Goal: Task Accomplishment & Management: Manage account settings

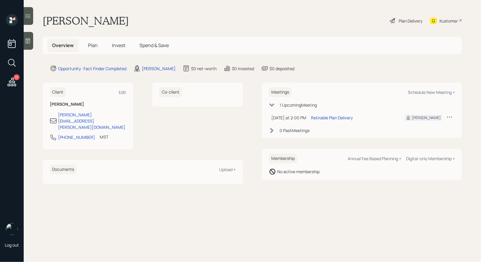
click at [94, 47] on span "Plan" at bounding box center [93, 45] width 10 height 7
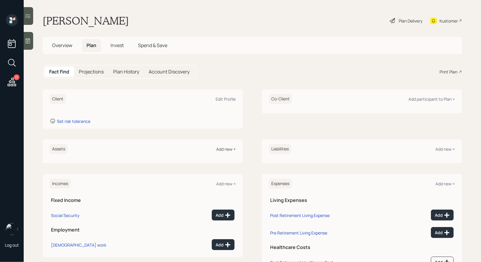
click at [221, 150] on div "Add new +" at bounding box center [226, 149] width 20 height 6
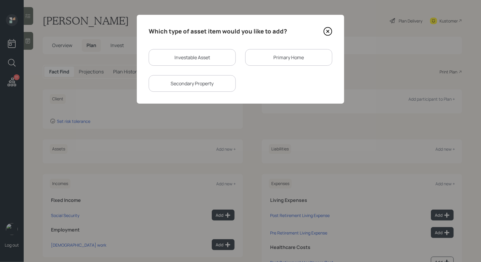
click at [182, 56] on div "Investable Asset" at bounding box center [192, 57] width 87 height 17
select select "taxable"
select select "balanced"
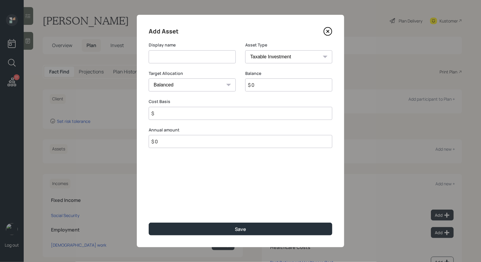
click at [182, 60] on input at bounding box center [192, 56] width 87 height 13
type input "C"
click at [329, 32] on icon at bounding box center [327, 31] width 9 height 9
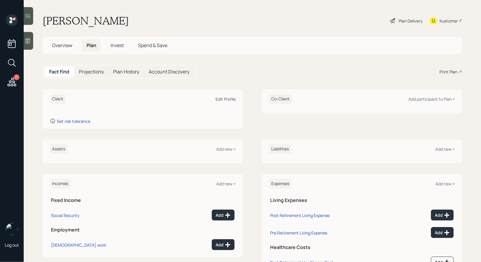
click at [228, 101] on div "Edit Profile" at bounding box center [226, 99] width 20 height 6
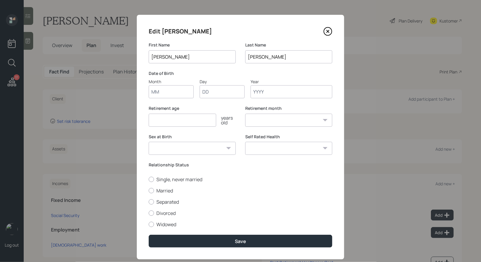
click at [177, 92] on input "Month" at bounding box center [171, 91] width 45 height 13
type input "01"
type input "1950"
select select "1"
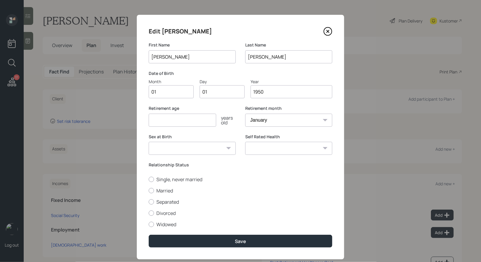
type input "1950"
click at [174, 118] on input "number" at bounding box center [183, 120] width 68 height 13
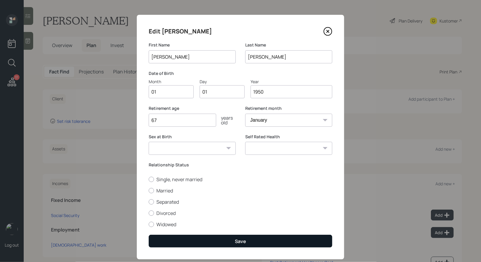
type input "67"
click at [221, 241] on button "Save" at bounding box center [241, 241] width 184 height 13
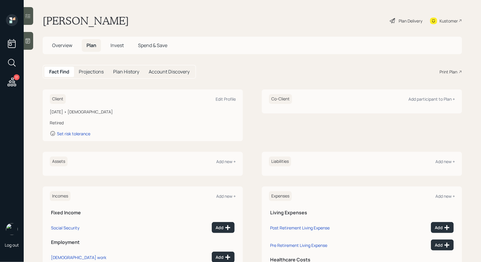
click at [399, 20] on div "Plan Delivery" at bounding box center [411, 21] width 24 height 6
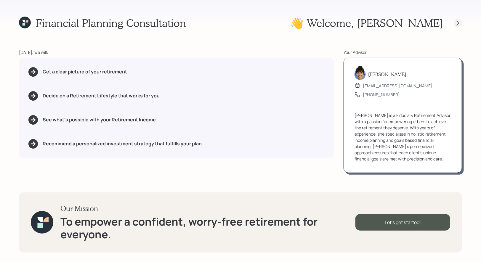
click at [459, 21] on icon at bounding box center [458, 23] width 6 height 6
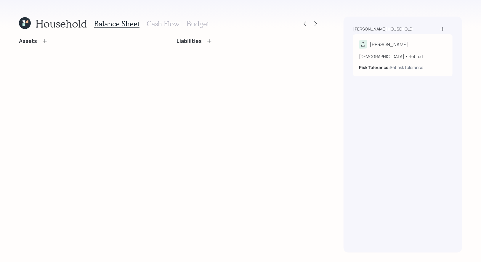
click at [155, 23] on h3 "Cash Flow" at bounding box center [163, 24] width 33 height 9
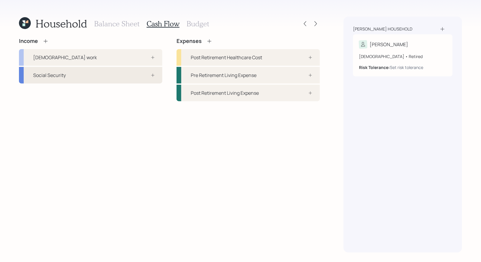
click at [99, 73] on div "Social Security" at bounding box center [90, 75] width 143 height 17
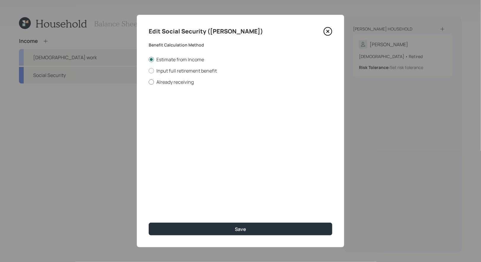
click at [151, 80] on div at bounding box center [151, 81] width 5 height 5
click at [149, 82] on input "Already receiving" at bounding box center [148, 82] width 0 height 0
radio input "true"
click at [162, 106] on input "$" at bounding box center [241, 106] width 184 height 13
type input "$ 2,000"
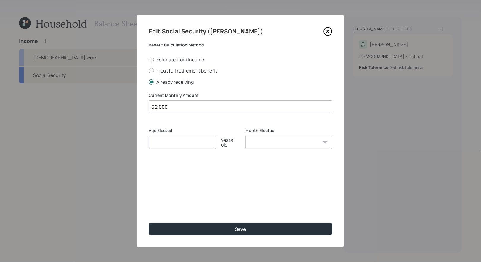
click at [167, 147] on input "number" at bounding box center [183, 142] width 68 height 13
type input "62"
click at [269, 143] on select "January February March April May June July August September October November De…" at bounding box center [288, 142] width 87 height 13
select select "1"
click at [245, 136] on select "January February March April May June July August September October November De…" at bounding box center [288, 142] width 87 height 13
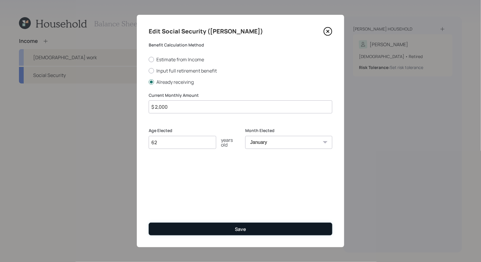
click at [227, 229] on button "Save" at bounding box center [241, 229] width 184 height 13
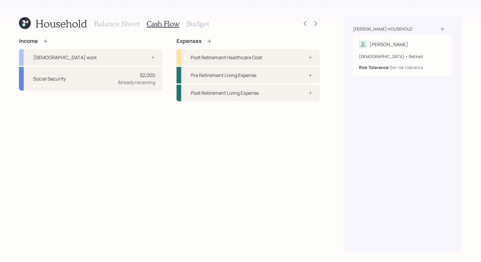
click at [110, 26] on h3 "Balance Sheet" at bounding box center [116, 24] width 45 height 9
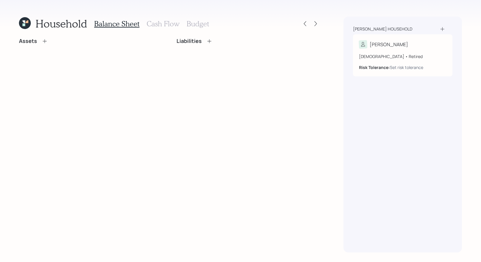
click at [47, 41] on icon at bounding box center [45, 41] width 6 height 6
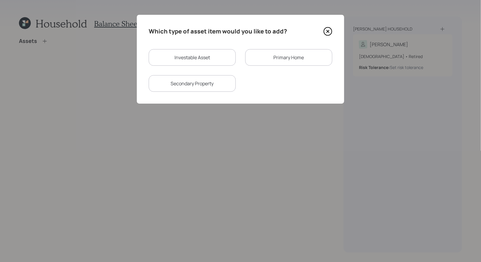
click at [173, 59] on div "Investable Asset" at bounding box center [192, 57] width 87 height 17
select select "taxable"
select select "balanced"
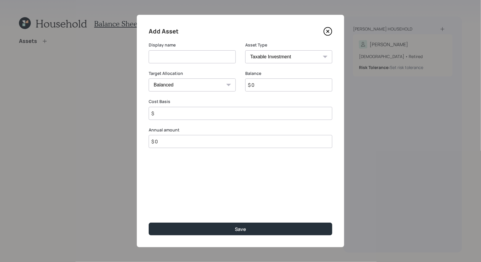
click at [167, 58] on input at bounding box center [192, 56] width 87 height 13
type input "Gold"
click at [268, 86] on input "$ 0" at bounding box center [288, 84] width 87 height 13
type input "$ 1"
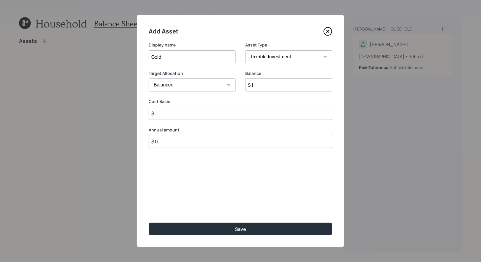
click at [184, 115] on input "$" at bounding box center [241, 113] width 184 height 13
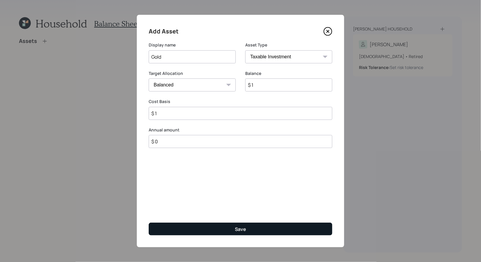
type input "$ 1"
click at [197, 227] on button "Save" at bounding box center [241, 229] width 184 height 13
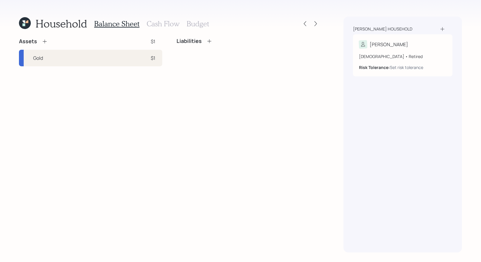
click at [46, 42] on icon at bounding box center [45, 41] width 6 height 6
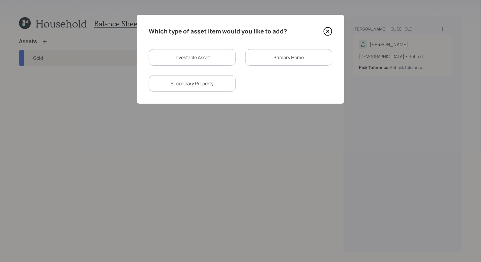
click at [176, 58] on div "Investable Asset" at bounding box center [192, 57] width 87 height 17
select select "taxable"
select select "balanced"
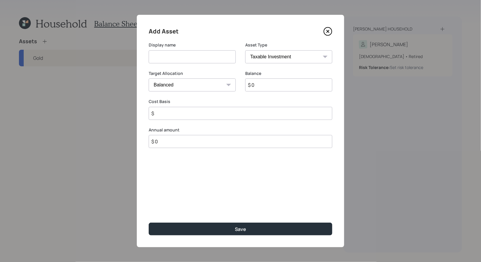
click at [173, 56] on input at bounding box center [192, 56] width 87 height 13
type input "Savings"
click at [215, 83] on select "Cash Conservative Balanced Aggressive" at bounding box center [192, 84] width 87 height 13
select select "uninvested"
click at [149, 78] on select "Cash Conservative Balanced Aggressive" at bounding box center [192, 84] width 87 height 13
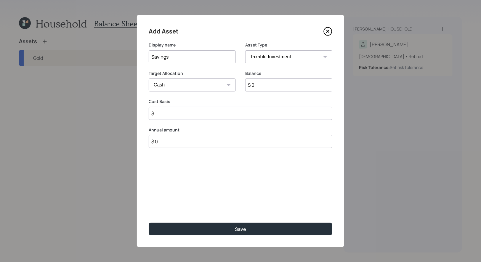
click at [264, 87] on input "$ 0" at bounding box center [288, 84] width 87 height 13
type input "$ 1"
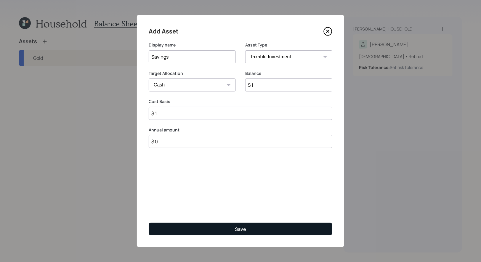
type input "$ 1"
click at [223, 227] on button "Save" at bounding box center [241, 229] width 184 height 13
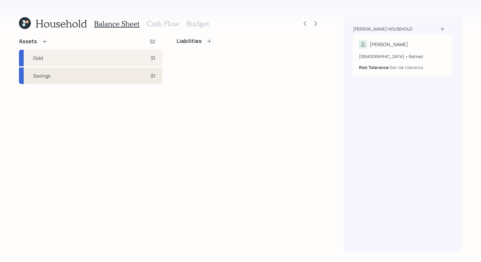
click at [134, 74] on div "Savings $1" at bounding box center [90, 76] width 143 height 17
select select "taxable"
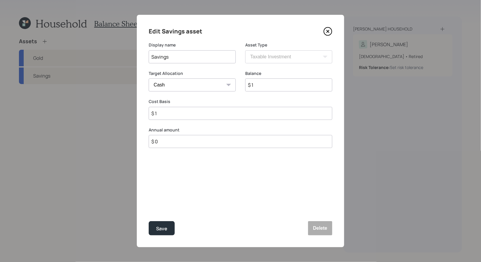
click at [270, 85] on input "$ 1" at bounding box center [288, 84] width 87 height 13
type input "$ 6"
type input "$ 60"
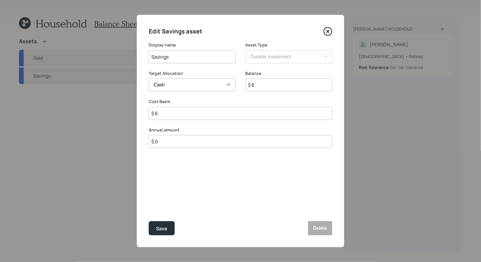
type input "$ 60"
type input "$ 600"
type input "$ 6,000"
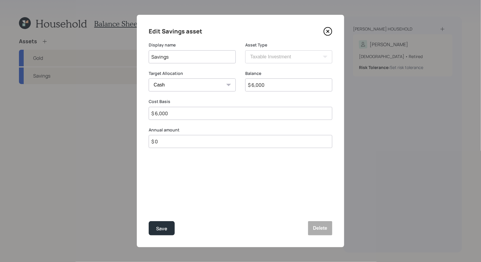
type input "$ 60,000"
click at [162, 226] on div "Save" at bounding box center [161, 229] width 11 height 8
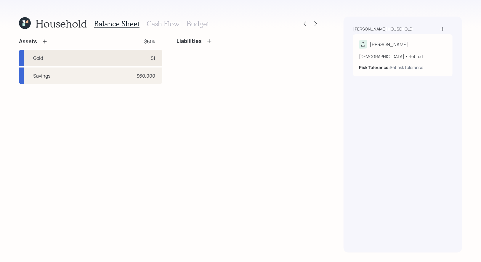
click at [90, 54] on div "Gold $1" at bounding box center [90, 58] width 143 height 17
select select "taxable"
select select "balanced"
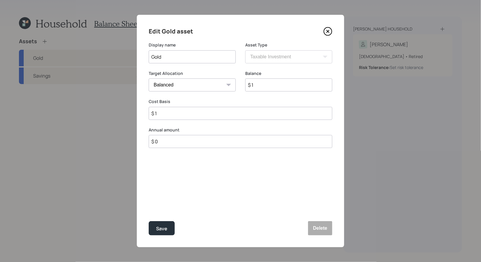
click at [276, 84] on input "$ 1" at bounding box center [288, 84] width 87 height 13
type input "$ 200,000"
click at [175, 118] on input "$ 1" at bounding box center [241, 113] width 184 height 13
type input "$ 180,000"
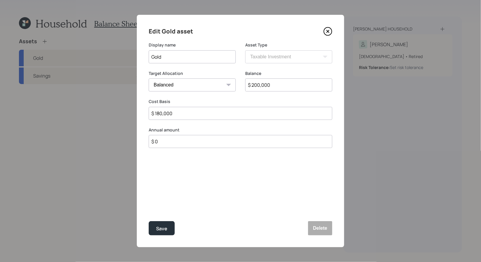
click at [186, 86] on select "Cash Conservative Balanced Aggressive" at bounding box center [192, 84] width 87 height 13
select select "conservative"
click at [149, 78] on select "Cash Conservative Balanced Aggressive" at bounding box center [192, 84] width 87 height 13
click at [168, 60] on input "Gold" at bounding box center [192, 56] width 87 height 13
type input "Gold/SIlver"
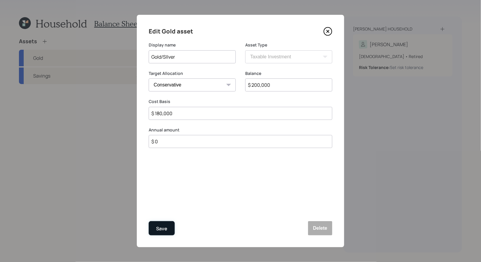
click at [164, 228] on div "Save" at bounding box center [161, 229] width 11 height 8
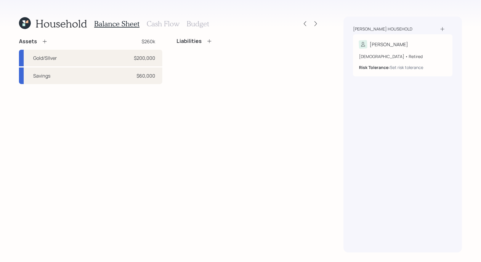
click at [46, 41] on icon at bounding box center [45, 42] width 4 height 4
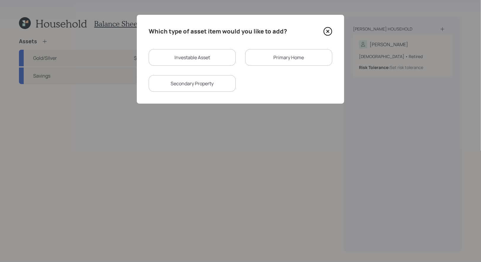
click at [173, 54] on div "Investable Asset" at bounding box center [192, 57] width 87 height 17
select select "taxable"
select select "balanced"
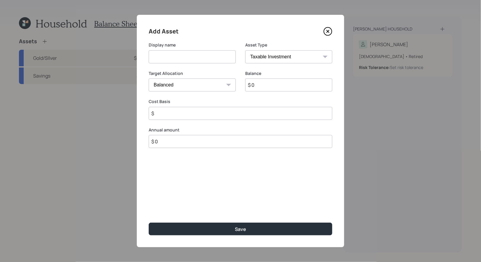
click at [173, 61] on input at bounding box center [192, 56] width 87 height 13
type input "Priority Gold"
click at [257, 88] on input "$ 0" at bounding box center [288, 84] width 87 height 13
type input "$ 100,000"
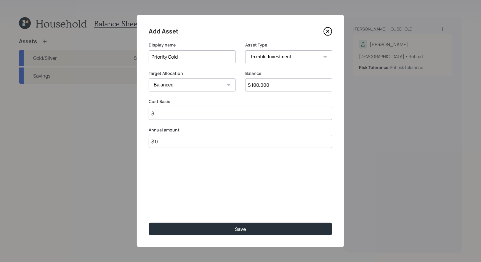
click at [210, 88] on select "Cash Conservative Balanced Aggressive" at bounding box center [192, 84] width 87 height 13
click at [192, 114] on input "$" at bounding box center [241, 113] width 184 height 13
type input "$ 100,000"
click at [202, 86] on select "Cash Conservative Balanced Aggressive" at bounding box center [192, 84] width 87 height 13
select select "conservative"
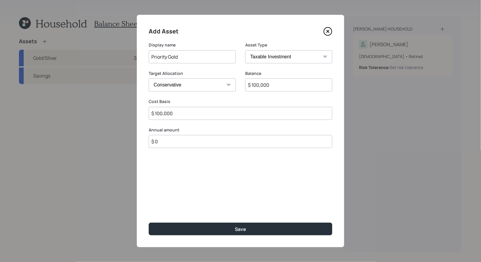
click at [149, 78] on select "Cash Conservative Balanced Aggressive" at bounding box center [192, 84] width 87 height 13
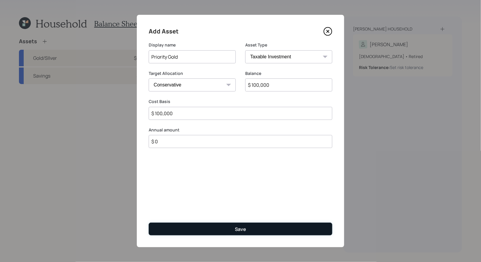
click at [203, 228] on button "Save" at bounding box center [241, 229] width 184 height 13
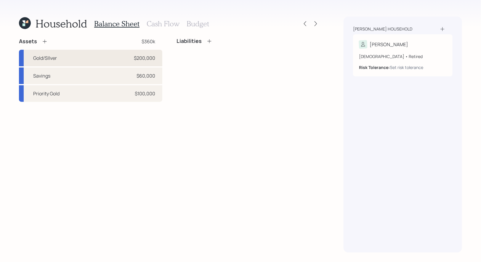
click at [94, 57] on div "Gold/SIlver $200,000" at bounding box center [90, 58] width 143 height 17
select select "taxable"
select select "conservative"
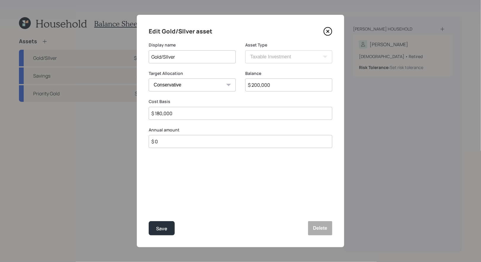
click at [212, 53] on input "Gold/SIlver" at bounding box center [192, 56] width 87 height 13
type input "Physical Gold"
click at [286, 86] on input "$ 200,000" at bounding box center [288, 84] width 87 height 13
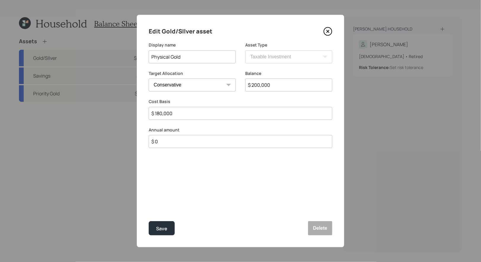
click at [286, 86] on input "$ 200,000" at bounding box center [288, 84] width 87 height 13
type input "$ 100,000"
click at [184, 114] on input "$ 180,000" at bounding box center [241, 113] width 184 height 13
type input "$ 100,000"
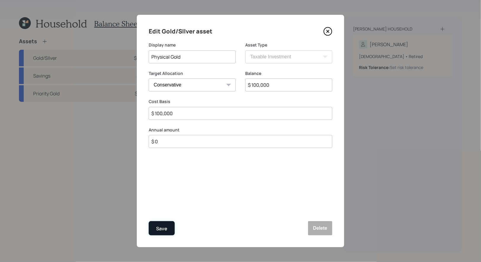
click at [162, 229] on div "Save" at bounding box center [161, 229] width 11 height 8
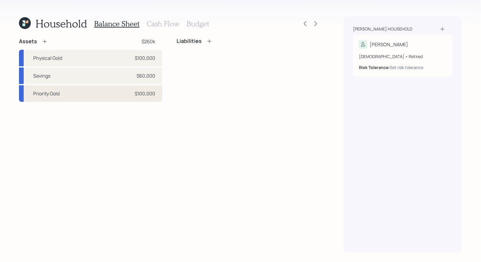
click at [94, 97] on div "Priority Gold $100,000" at bounding box center [90, 93] width 143 height 17
select select "taxable"
select select "conservative"
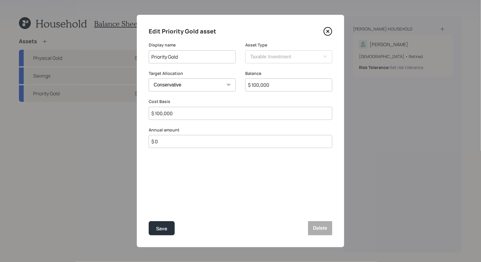
click at [207, 61] on input "Priority Gold" at bounding box center [192, 56] width 87 height 13
type input "Priority Gold Brokerage"
click at [163, 228] on div "Save" at bounding box center [161, 229] width 11 height 8
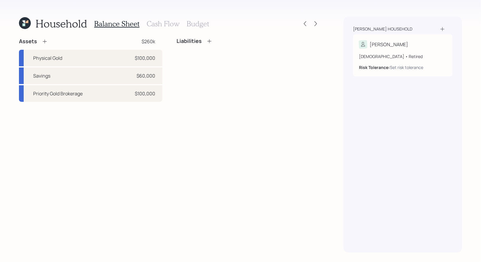
click at [162, 21] on h3 "Cash Flow" at bounding box center [163, 24] width 33 height 9
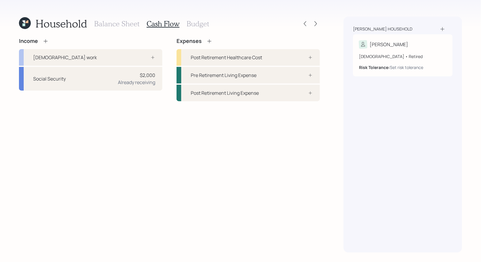
click at [208, 41] on icon at bounding box center [209, 41] width 6 height 6
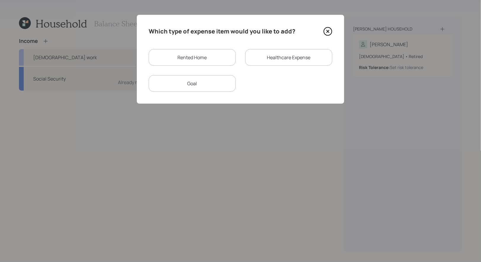
click at [327, 31] on icon at bounding box center [328, 31] width 2 height 2
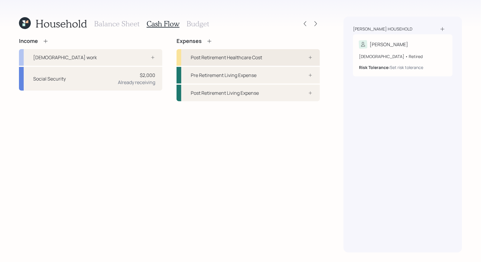
click at [306, 54] on div "Post Retirement Healthcare Cost" at bounding box center [247, 57] width 143 height 17
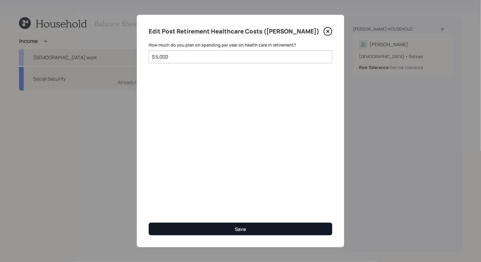
type input "$ 5,000"
click at [216, 227] on button "Save" at bounding box center [241, 229] width 184 height 13
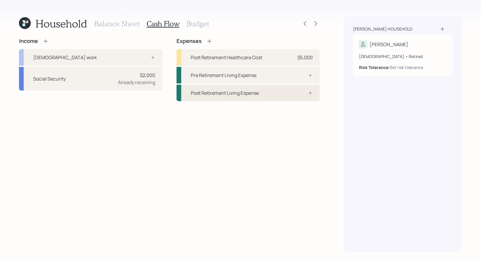
click at [293, 97] on div "Post Retirement Living Expense" at bounding box center [247, 93] width 143 height 17
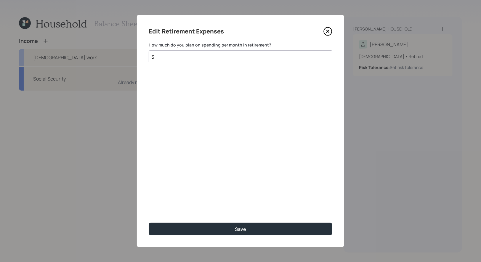
click at [229, 93] on div "Income Full-time work Social Security $2,000 Already receiving Expenses Post Re…" at bounding box center [169, 69] width 301 height 63
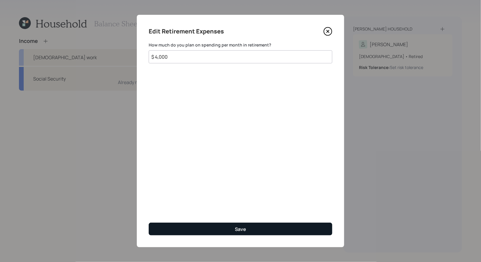
type input "$ 4,000"
click at [204, 229] on button "Save" at bounding box center [241, 229] width 184 height 13
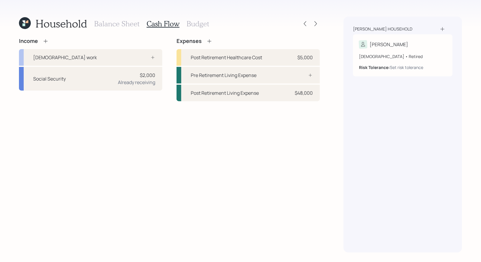
click at [192, 23] on h3 "Budget" at bounding box center [198, 24] width 23 height 9
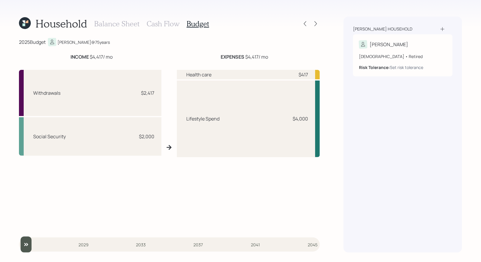
click at [168, 24] on h3 "Cash Flow" at bounding box center [163, 24] width 33 height 9
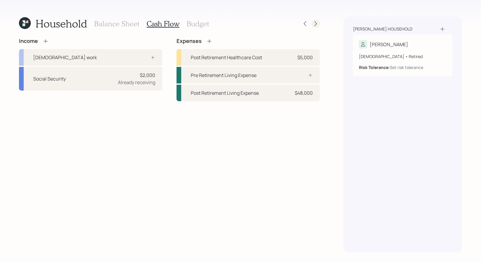
click at [318, 23] on icon at bounding box center [316, 24] width 6 height 6
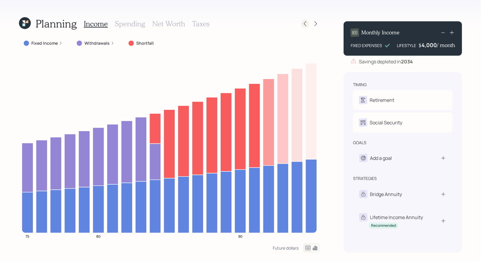
click at [306, 24] on icon at bounding box center [305, 24] width 6 height 6
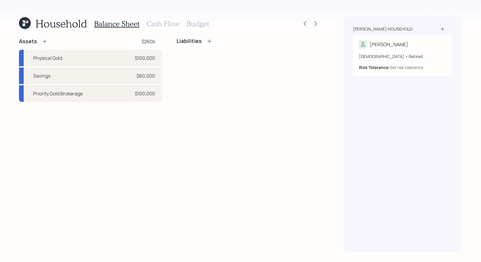
click at [165, 22] on h3 "Cash Flow" at bounding box center [163, 24] width 33 height 9
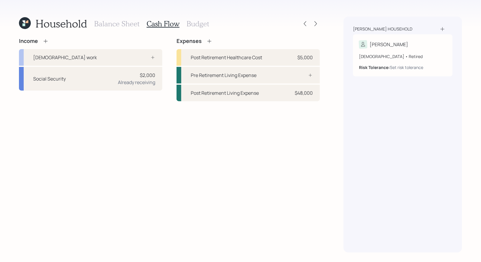
click at [127, 24] on h3 "Balance Sheet" at bounding box center [116, 24] width 45 height 9
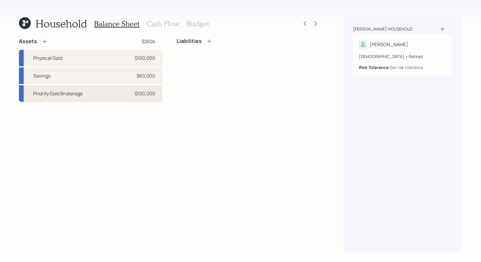
click at [104, 96] on div "Priority Gold Brokerage $100,000" at bounding box center [90, 93] width 143 height 17
select select "taxable"
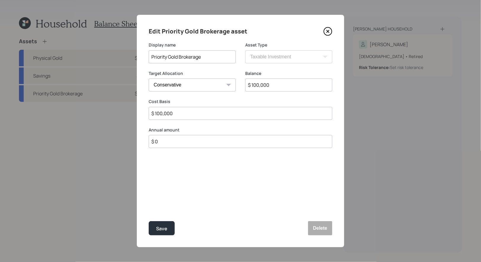
click at [206, 89] on select "Cash Conservative Balanced Aggressive" at bounding box center [192, 84] width 87 height 13
select select "balanced"
click at [149, 78] on select "Cash Conservative Balanced Aggressive" at bounding box center [192, 84] width 87 height 13
click at [164, 229] on div "Save" at bounding box center [161, 229] width 11 height 8
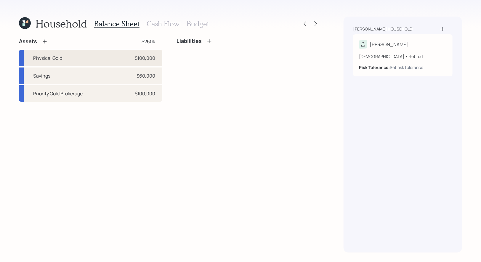
click at [99, 57] on div "Physical Gold $100,000" at bounding box center [90, 58] width 143 height 17
select select "taxable"
select select "conservative"
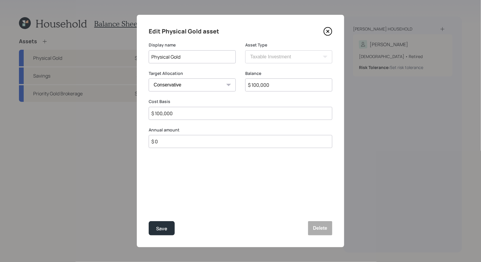
click at [166, 85] on select "Cash Conservative Balanced Aggressive" at bounding box center [192, 84] width 87 height 13
click at [167, 229] on div "Save" at bounding box center [161, 229] width 11 height 8
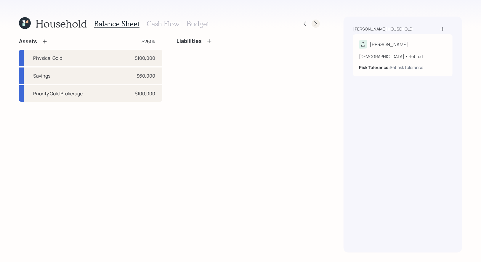
click at [315, 25] on icon at bounding box center [316, 24] width 6 height 6
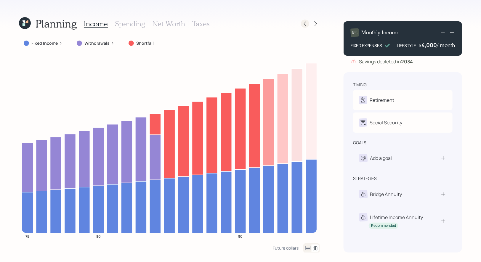
click at [307, 24] on icon at bounding box center [305, 24] width 6 height 6
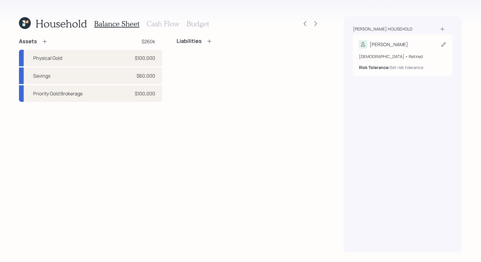
click at [444, 42] on icon at bounding box center [444, 44] width 6 height 6
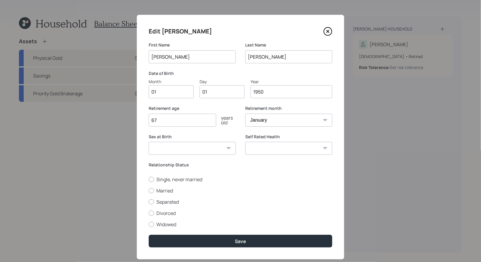
click at [168, 92] on input "01" at bounding box center [171, 91] width 45 height 13
type input "02"
type input "0"
type input "28"
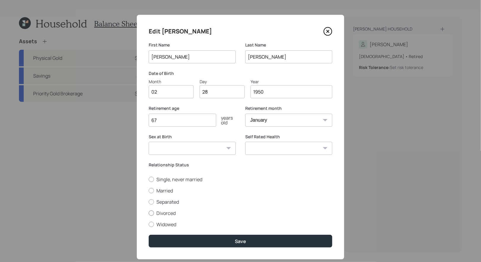
click at [151, 214] on div at bounding box center [151, 213] width 5 height 5
click at [149, 213] on input "Divorced" at bounding box center [148, 213] width 0 height 0
radio input "true"
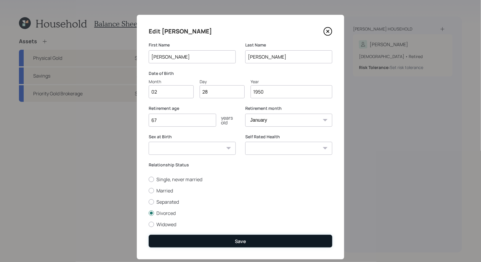
click at [204, 242] on button "Save" at bounding box center [241, 241] width 184 height 13
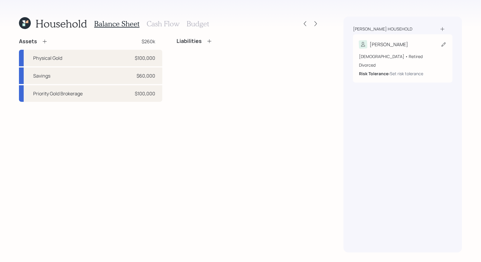
click at [443, 43] on icon at bounding box center [444, 44] width 6 height 6
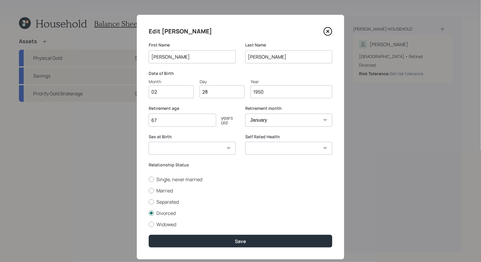
click at [170, 123] on input "67" at bounding box center [183, 120] width 68 height 13
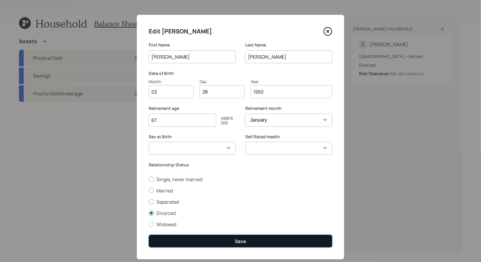
click at [192, 237] on button "Save" at bounding box center [241, 241] width 184 height 13
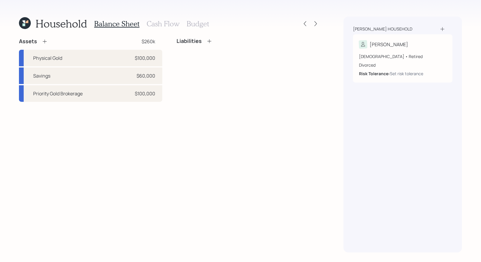
click at [44, 41] on icon at bounding box center [45, 42] width 4 height 4
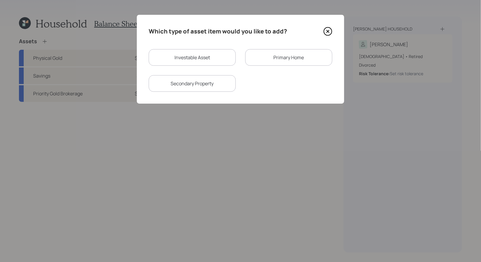
click at [278, 59] on div "Primary Home" at bounding box center [288, 57] width 87 height 17
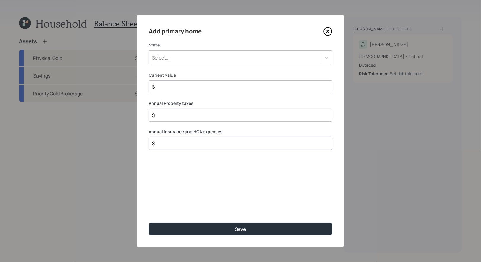
click at [210, 59] on div "Select..." at bounding box center [235, 58] width 172 height 10
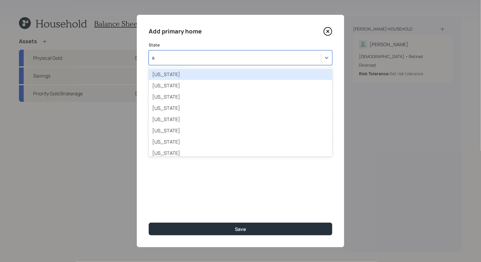
type input "ar"
click at [195, 77] on div "[US_STATE]" at bounding box center [241, 74] width 184 height 11
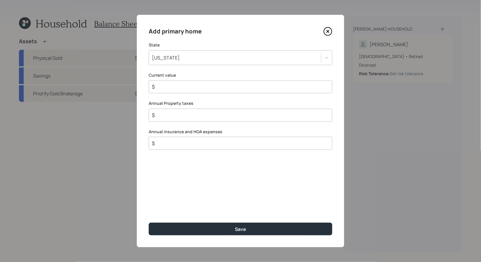
click at [189, 87] on input "$" at bounding box center [238, 86] width 174 height 7
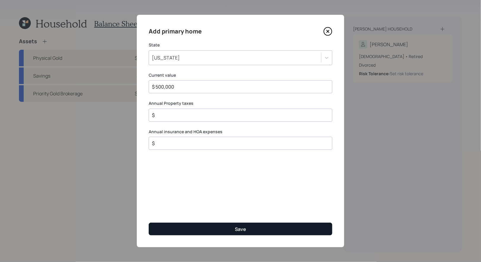
type input "$ 500,000"
click at [216, 229] on button "Save" at bounding box center [241, 229] width 184 height 13
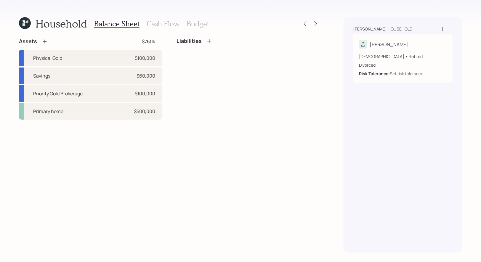
click at [209, 42] on icon at bounding box center [209, 41] width 6 height 6
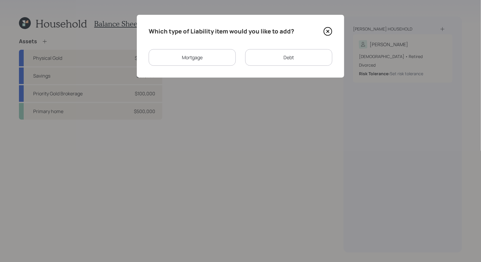
click at [205, 60] on div "Mortgage" at bounding box center [192, 57] width 87 height 17
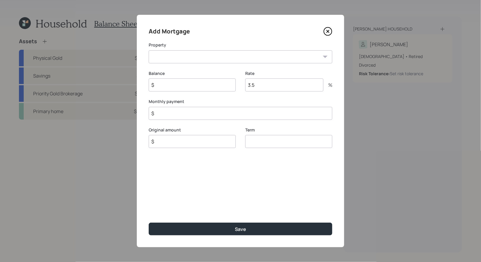
click at [195, 54] on select "AZ Primary home" at bounding box center [241, 56] width 184 height 13
select select "09e230b9-ea34-450a-9983-0b1a0c8826dc"
click at [149, 50] on select "AZ Primary home" at bounding box center [241, 56] width 184 height 13
click at [191, 87] on input "$" at bounding box center [192, 84] width 87 height 13
type input "$ 150,000"
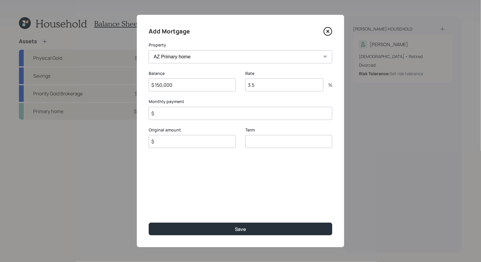
click at [277, 83] on input "3.5" at bounding box center [284, 84] width 78 height 13
type input "2.8"
click at [189, 117] on input "$" at bounding box center [241, 113] width 184 height 13
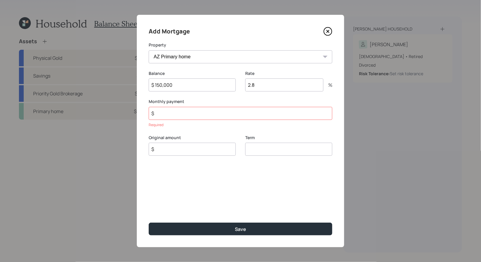
click at [178, 145] on input "$" at bounding box center [192, 149] width 87 height 13
type input "$ 150,000"
click at [183, 114] on input "$" at bounding box center [241, 113] width 184 height 13
type input "$ 1,100"
click at [265, 141] on input "number" at bounding box center [288, 141] width 87 height 13
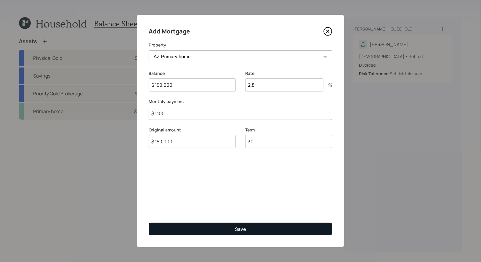
type input "30"
click at [216, 229] on button "Save" at bounding box center [241, 229] width 184 height 13
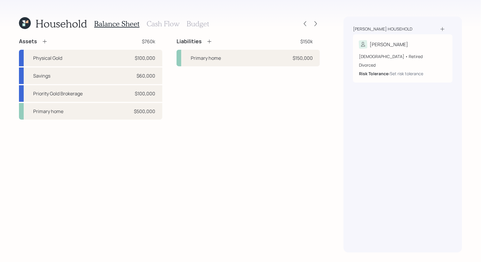
click at [209, 41] on icon at bounding box center [209, 41] width 6 height 6
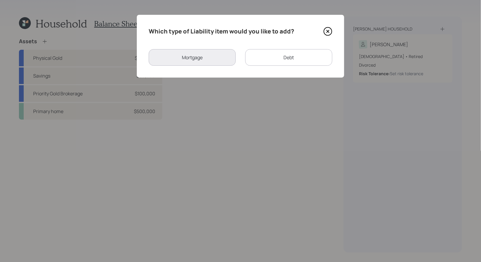
click at [270, 57] on div "Debt" at bounding box center [288, 57] width 87 height 17
select select "credit_card"
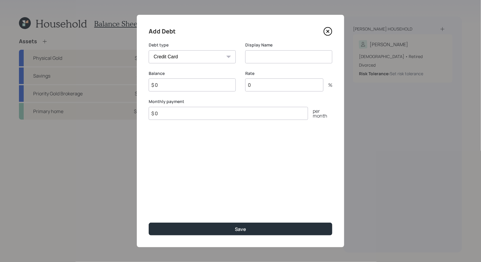
click at [208, 87] on input "$ 0" at bounding box center [192, 84] width 87 height 13
type input "$ 15,000"
click at [258, 55] on input at bounding box center [288, 56] width 87 height 13
click at [265, 57] on input "Credit card" at bounding box center [288, 56] width 87 height 13
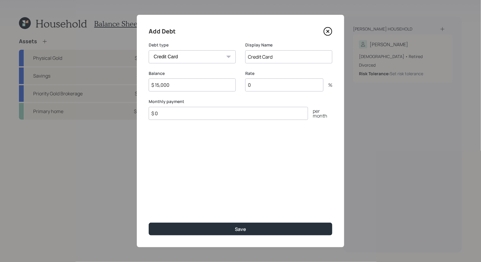
type input "Credit Card"
click at [262, 87] on input "0" at bounding box center [284, 84] width 78 height 13
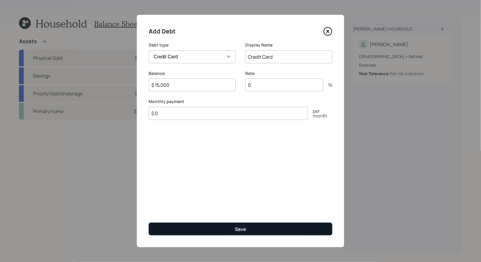
click at [227, 231] on button "Save" at bounding box center [241, 229] width 184 height 13
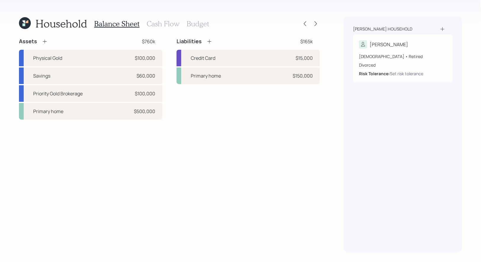
click at [169, 21] on h3 "Cash Flow" at bounding box center [163, 24] width 33 height 9
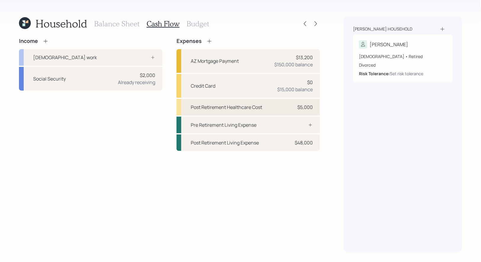
click at [245, 105] on div "Post Retirement Healthcare Cost" at bounding box center [226, 107] width 71 height 7
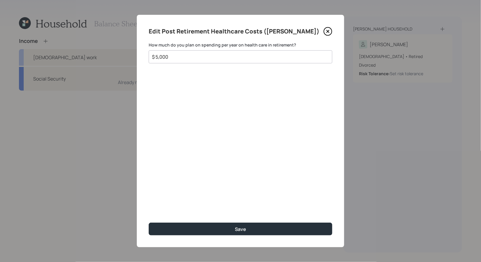
click at [183, 57] on input "$ 5,000" at bounding box center [238, 56] width 174 height 7
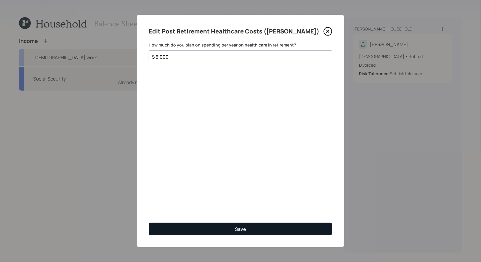
type input "$ 6,000"
click at [187, 225] on button "Save" at bounding box center [241, 229] width 184 height 13
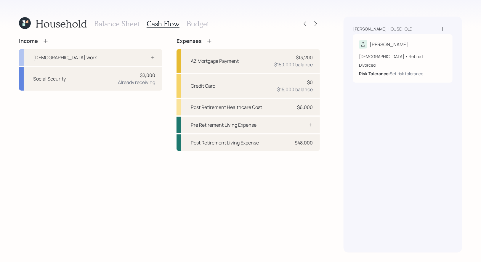
click at [195, 25] on h3 "Budget" at bounding box center [198, 24] width 23 height 9
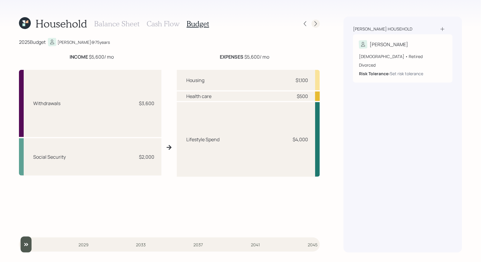
click at [317, 24] on icon at bounding box center [316, 24] width 6 height 6
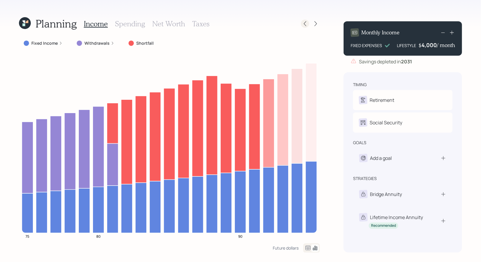
click at [304, 26] on icon at bounding box center [305, 24] width 6 height 6
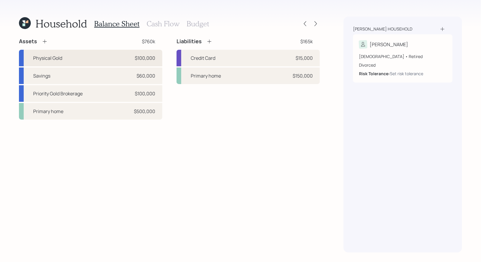
click at [113, 55] on div "Physical Gold $100,000" at bounding box center [90, 58] width 143 height 17
select select "taxable"
select select "conservative"
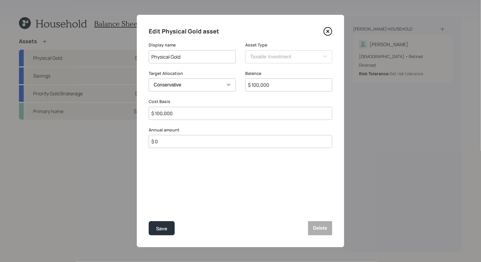
click at [330, 30] on icon at bounding box center [327, 31] width 9 height 9
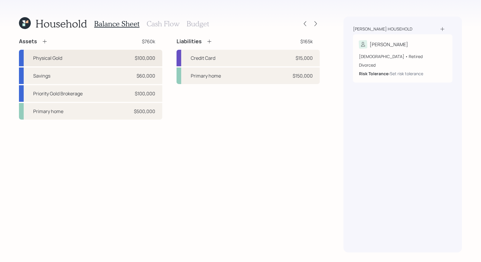
click at [115, 56] on div "Physical Gold $100,000" at bounding box center [90, 58] width 143 height 17
select select "taxable"
select select "conservative"
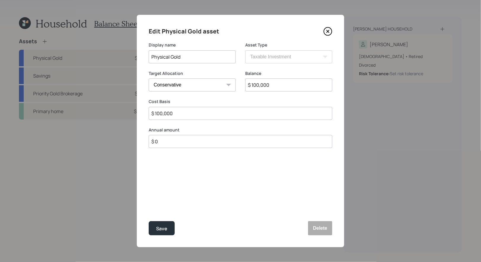
click at [283, 89] on input "$ 100,000" at bounding box center [288, 84] width 87 height 13
type input "$ 1"
click at [224, 112] on input "$ 100,000" at bounding box center [241, 113] width 184 height 13
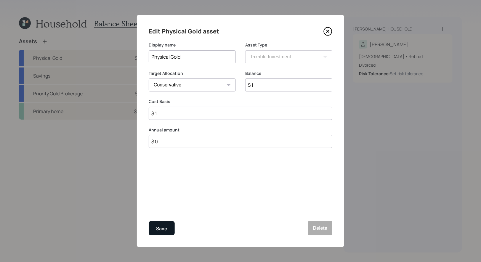
type input "$ 1"
click at [163, 230] on div "Save" at bounding box center [161, 229] width 11 height 8
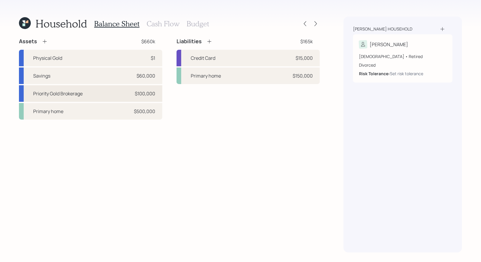
click at [105, 94] on div "Priority Gold Brokerage $100,000" at bounding box center [90, 93] width 143 height 17
select select "taxable"
select select "balanced"
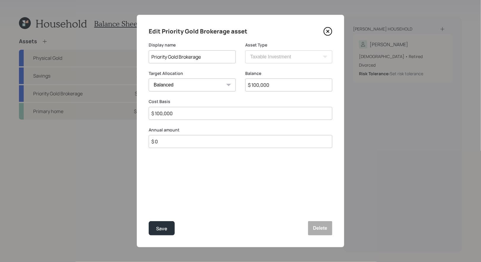
click at [253, 87] on input "$ 100,000" at bounding box center [288, 84] width 87 height 13
type input "$ 200,000"
click at [180, 116] on input "$ 100,000" at bounding box center [241, 113] width 184 height 13
type input "$ 200,000"
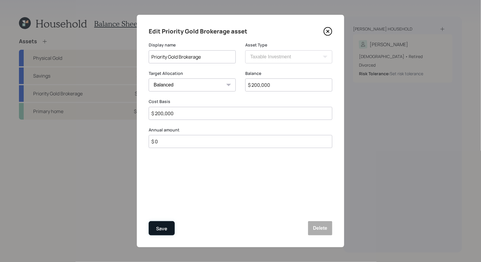
click at [161, 227] on div "Save" at bounding box center [161, 229] width 11 height 8
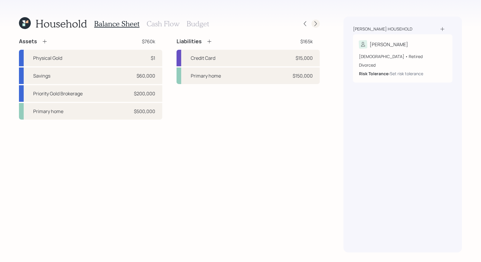
click at [315, 25] on icon at bounding box center [315, 23] width 2 height 5
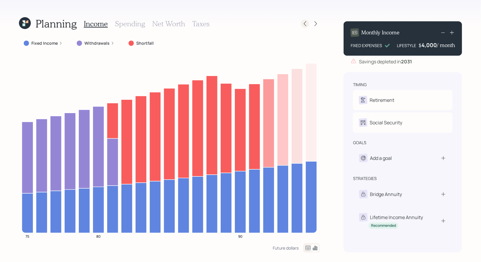
click at [302, 24] on icon at bounding box center [305, 24] width 6 height 6
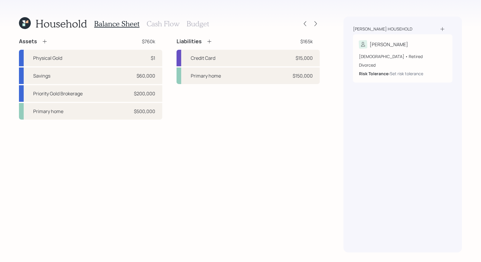
click at [192, 23] on h3 "Budget" at bounding box center [198, 24] width 23 height 9
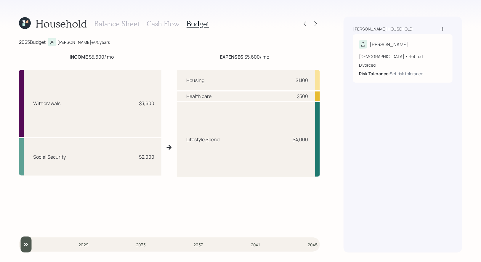
click at [163, 22] on h3 "Cash Flow" at bounding box center [163, 24] width 33 height 9
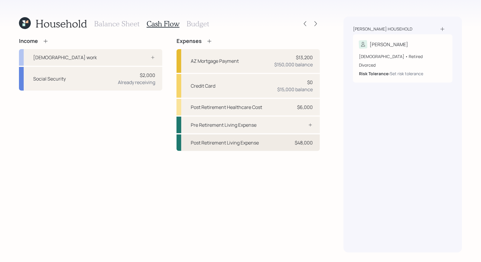
click at [233, 142] on div "Post Retirement Living Expense" at bounding box center [225, 142] width 68 height 7
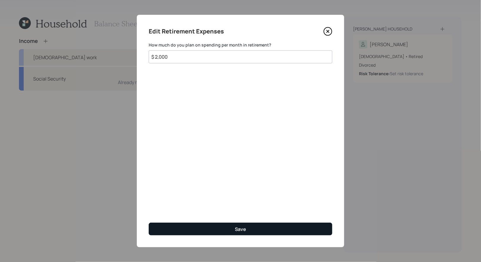
type input "$ 2,000"
click at [215, 229] on button "Save" at bounding box center [241, 229] width 184 height 13
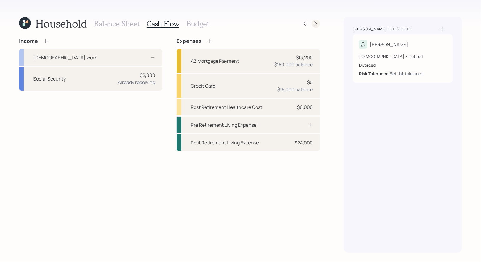
click at [314, 23] on icon at bounding box center [316, 24] width 6 height 6
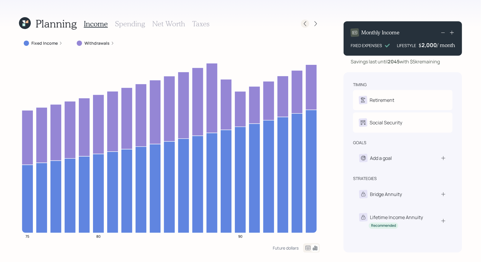
click at [305, 25] on icon at bounding box center [305, 23] width 2 height 5
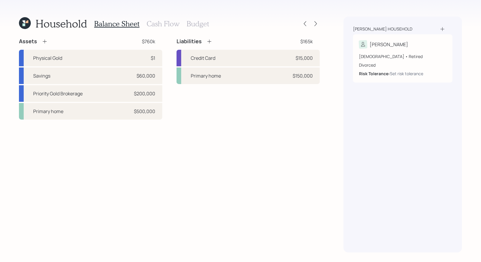
click at [194, 24] on h3 "Budget" at bounding box center [198, 24] width 23 height 9
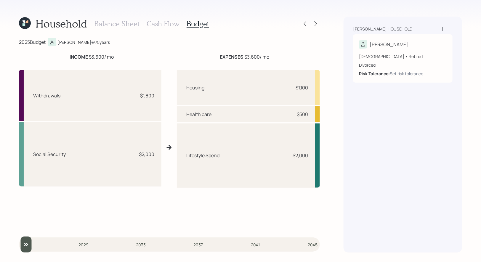
click at [160, 24] on h3 "Cash Flow" at bounding box center [163, 24] width 33 height 9
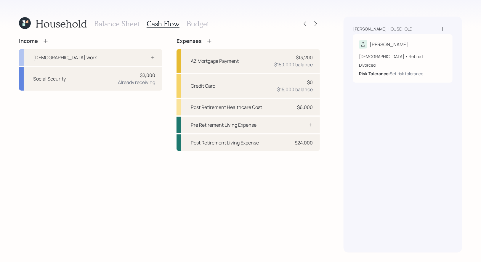
click at [208, 41] on icon at bounding box center [209, 41] width 6 height 6
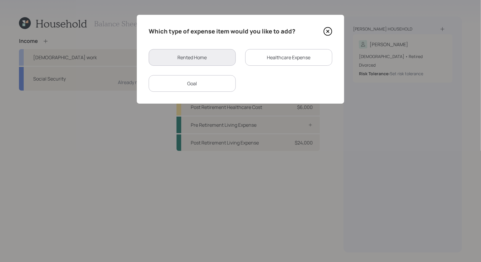
click at [210, 86] on div "Goal" at bounding box center [192, 83] width 87 height 17
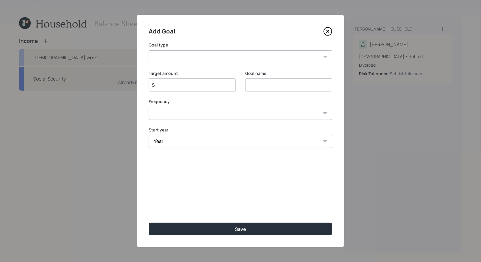
click at [265, 84] on input at bounding box center [288, 84] width 87 height 13
type input "Home Reno"
click at [202, 87] on input "$" at bounding box center [189, 84] width 77 height 7
type input "$ 6,000"
click at [215, 57] on select "Create an emergency fund Donate to charity Purchase a home Make a purchase Supp…" at bounding box center [241, 56] width 184 height 13
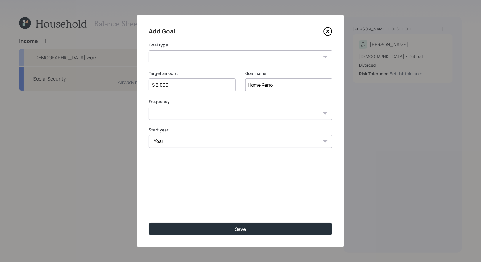
select select "other"
click at [149, 50] on select "Create an emergency fund Donate to charity Purchase a home Make a purchase Supp…" at bounding box center [241, 56] width 184 height 13
click at [214, 114] on select "One time Every 1 year Every 2 years Every 3 years Every 4 years Every 5 years E…" at bounding box center [241, 113] width 184 height 13
select select "0"
click at [149, 107] on select "One time Every 1 year Every 2 years Every 3 years Every 4 years Every 5 years E…" at bounding box center [241, 113] width 184 height 13
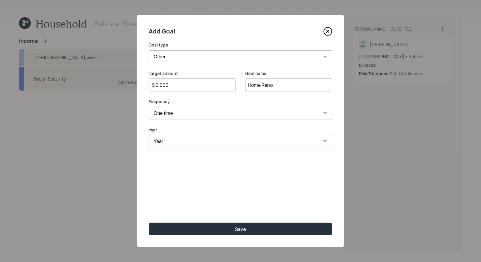
click at [207, 145] on select "Year [DATE] 2026 2027 2028 2029 2030 2031 2032 2033 2034 2035 2036 2037 2038 20…" at bounding box center [241, 141] width 184 height 13
select select "2025"
click at [149, 135] on select "Year [DATE] 2026 2027 2028 2029 2030 2031 2032 2033 2034 2035 2036 2037 2038 20…" at bounding box center [241, 141] width 184 height 13
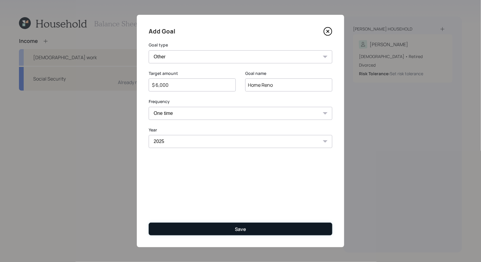
click at [232, 227] on button "Save" at bounding box center [241, 229] width 184 height 13
type input "$"
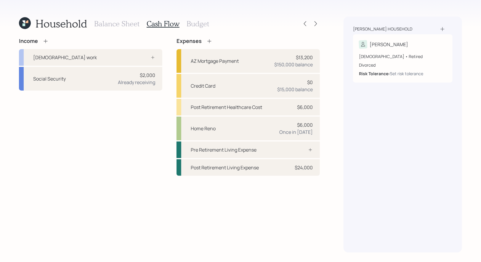
click at [200, 23] on h3 "Budget" at bounding box center [198, 24] width 23 height 9
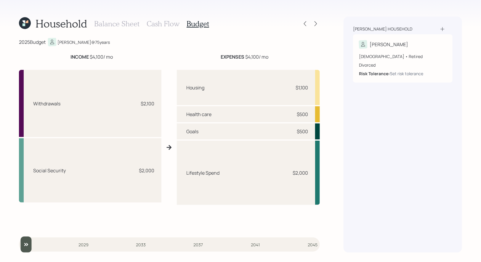
click at [102, 22] on h3 "Balance Sheet" at bounding box center [116, 24] width 45 height 9
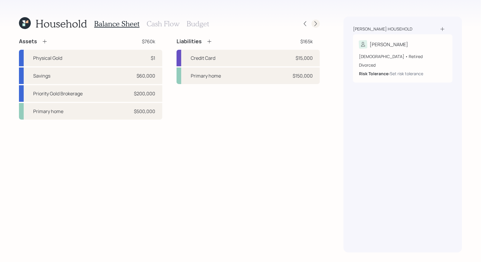
click at [317, 24] on icon at bounding box center [316, 24] width 6 height 6
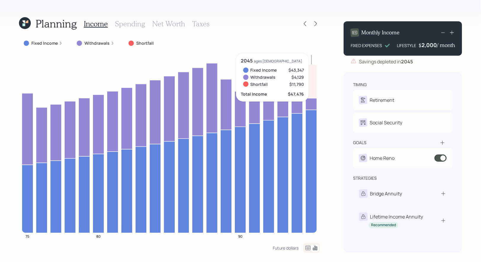
click at [432, 48] on div "2,000" at bounding box center [428, 44] width 15 height 7
click at [476, 79] on div "Planning Income Spending Net Worth Taxes Fixed Income Withdrawals Shortfall 75 …" at bounding box center [240, 131] width 481 height 262
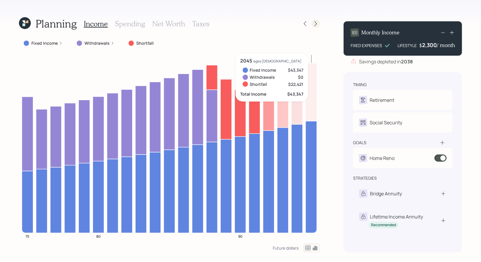
click at [316, 25] on icon at bounding box center [316, 24] width 6 height 6
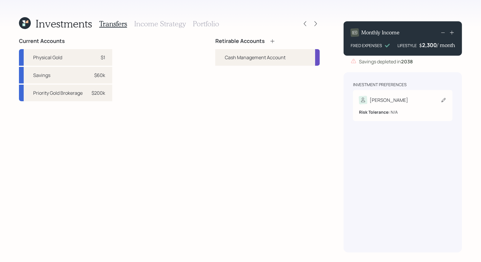
click at [426, 104] on div "[PERSON_NAME]" at bounding box center [403, 100] width 88 height 8
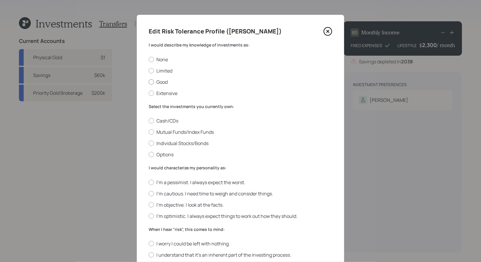
click at [151, 82] on div at bounding box center [151, 81] width 5 height 5
click at [149, 82] on input "Good" at bounding box center [148, 82] width 0 height 0
radio input "true"
click at [152, 130] on div at bounding box center [151, 131] width 5 height 5
click at [149, 132] on input "Mutual Funds/Index Funds" at bounding box center [148, 132] width 0 height 0
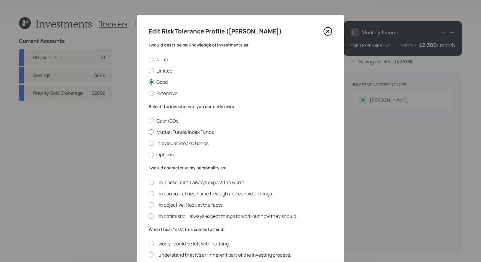
radio input "true"
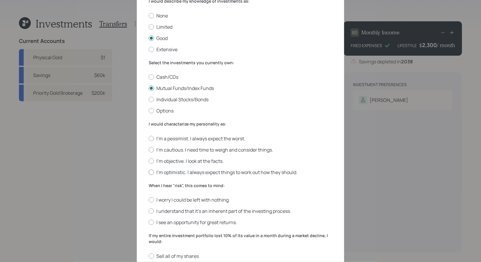
scroll to position [60, 0]
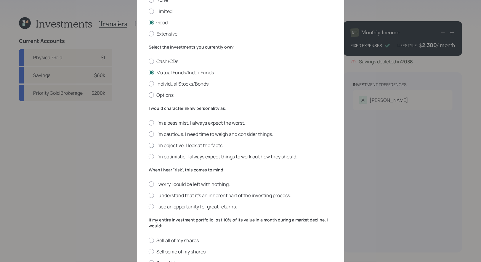
click at [154, 146] on label "I'm objective. I look at the facts." at bounding box center [241, 145] width 184 height 7
click at [149, 145] on input "I'm objective. I look at the facts." at bounding box center [148, 145] width 0 height 0
radio input "true"
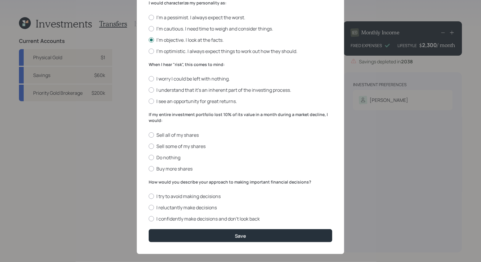
scroll to position [173, 0]
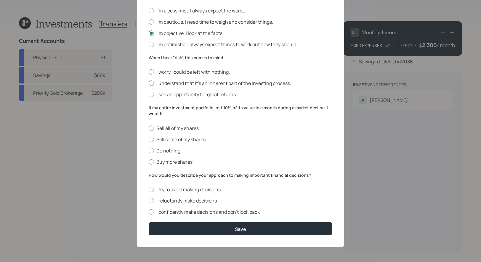
click at [151, 84] on div at bounding box center [151, 83] width 5 height 5
click at [149, 83] on input "I understand that it’s an inherent part of the investing process." at bounding box center [148, 83] width 0 height 0
radio input "true"
click at [151, 150] on div at bounding box center [151, 150] width 5 height 5
click at [149, 150] on input "Do nothing" at bounding box center [148, 150] width 0 height 0
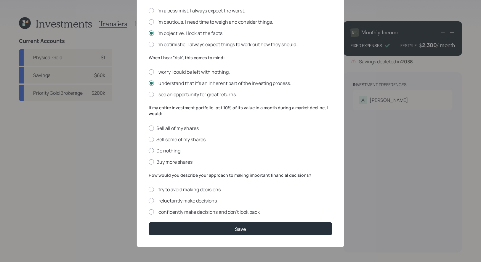
radio input "true"
click at [152, 199] on div at bounding box center [151, 200] width 5 height 5
click at [149, 201] on input "I reluctantly make decisions" at bounding box center [148, 201] width 0 height 0
radio input "true"
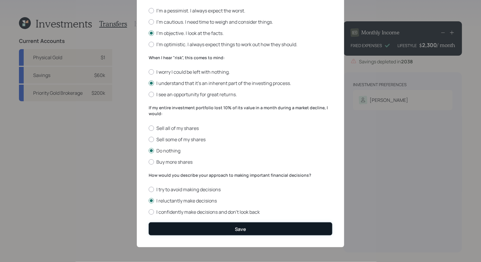
click at [189, 228] on button "Save" at bounding box center [241, 228] width 184 height 13
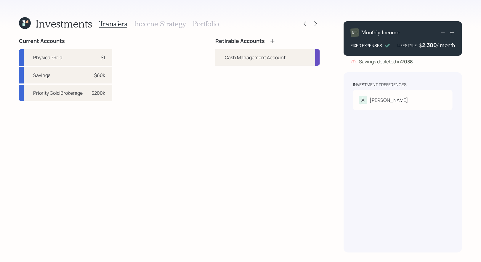
click at [271, 41] on icon at bounding box center [272, 41] width 6 height 6
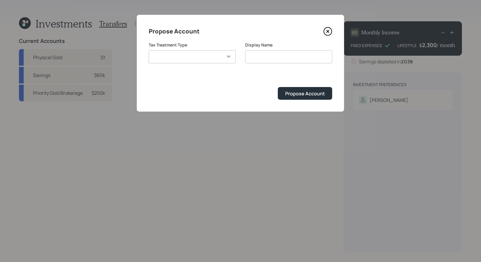
click at [212, 57] on select "[PERSON_NAME] Taxable Traditional" at bounding box center [192, 56] width 87 height 13
select select "taxable"
click at [149, 50] on select "[PERSON_NAME] Taxable Traditional" at bounding box center [192, 56] width 87 height 13
click at [290, 56] on input "Taxable" at bounding box center [288, 56] width 87 height 13
type input "Taxable Brokerage"
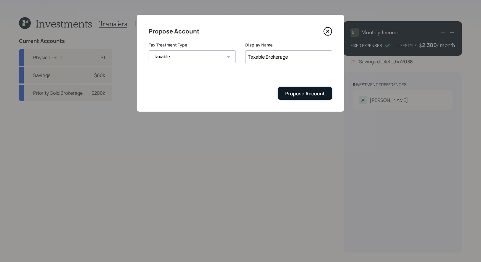
click at [307, 94] on div "Propose Account" at bounding box center [305, 93] width 40 height 7
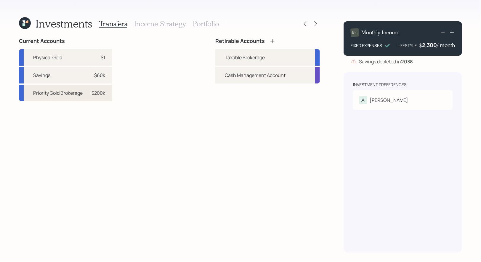
click at [78, 92] on div "Priority Gold Brokerage" at bounding box center [57, 92] width 49 height 7
click at [255, 54] on div "Taxable Brokerage" at bounding box center [245, 57] width 40 height 7
select select "eebf84ed-6d79-4dc3-b119-744dc2bd7f5d"
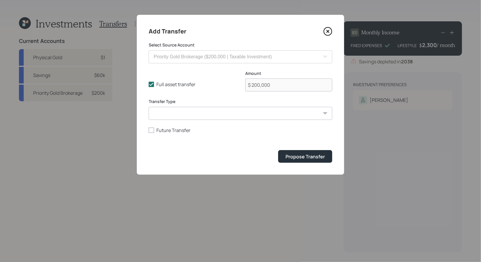
click at [184, 111] on select "ACAT Transfer Non ACAT Transfer Capitalize Rollover Rollover Deposit" at bounding box center [241, 113] width 184 height 13
select select "acat_transfer"
click at [149, 107] on select "ACAT Transfer Non ACAT Transfer Capitalize Rollover Rollover Deposit" at bounding box center [241, 113] width 184 height 13
click at [307, 157] on div "Propose Transfer" at bounding box center [304, 156] width 39 height 7
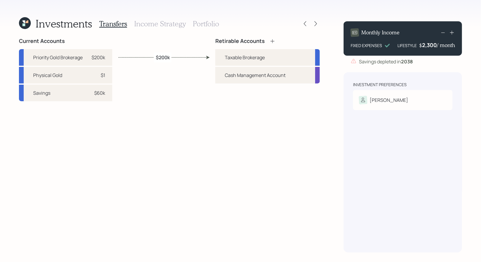
click at [206, 20] on h3 "Portfolio" at bounding box center [206, 24] width 26 height 9
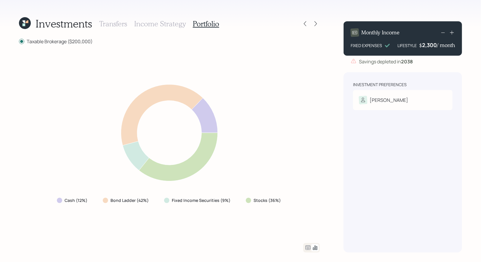
click at [110, 24] on h3 "Transfers" at bounding box center [113, 24] width 28 height 9
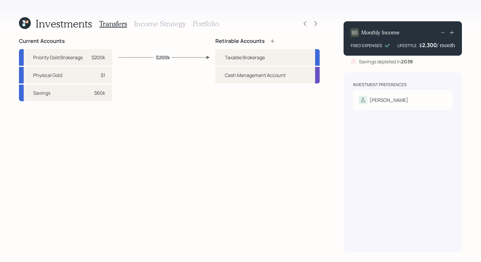
click at [167, 23] on h3 "Income Strategy" at bounding box center [160, 24] width 52 height 9
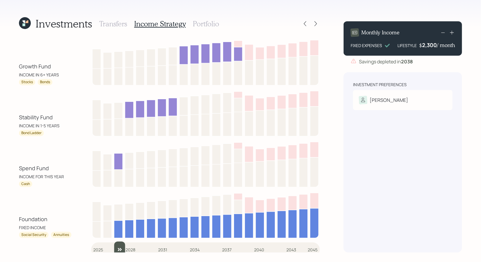
drag, startPoint x: 98, startPoint y: 245, endPoint x: 118, endPoint y: 245, distance: 19.8
type input "2027"
click at [118, 245] on input "slider" at bounding box center [205, 250] width 229 height 16
click at [202, 23] on h3 "Portfolio" at bounding box center [206, 24] width 26 height 9
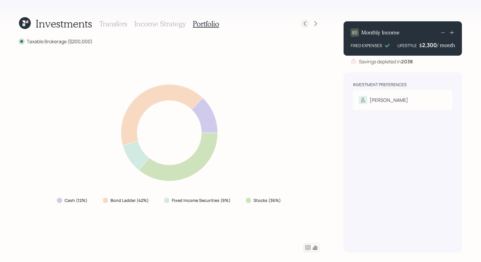
click at [306, 25] on icon at bounding box center [305, 24] width 6 height 6
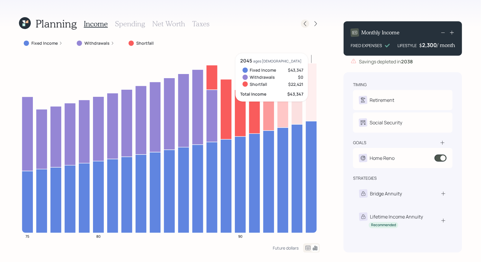
click at [308, 24] on div at bounding box center [305, 24] width 8 height 8
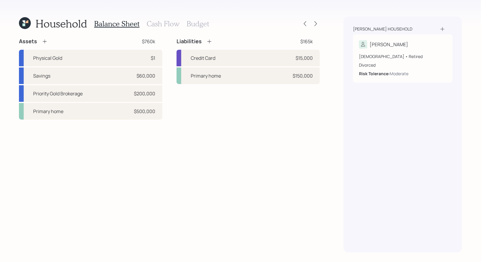
click at [169, 24] on h3 "Cash Flow" at bounding box center [163, 24] width 33 height 9
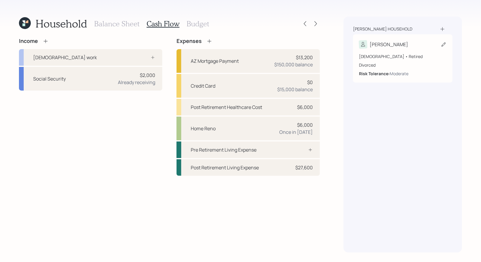
click at [441, 43] on icon at bounding box center [444, 44] width 6 height 6
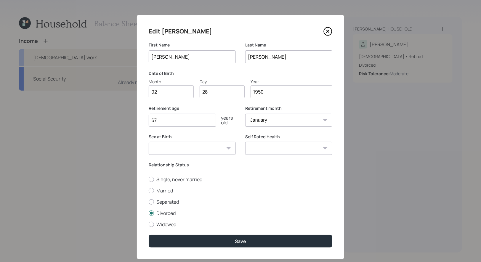
scroll to position [12, 0]
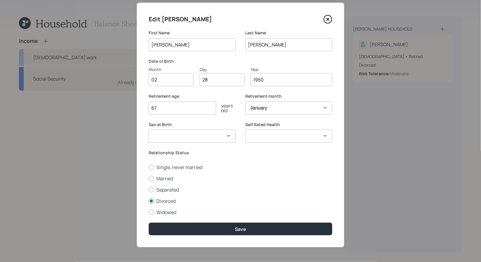
click at [327, 20] on icon at bounding box center [327, 19] width 9 height 9
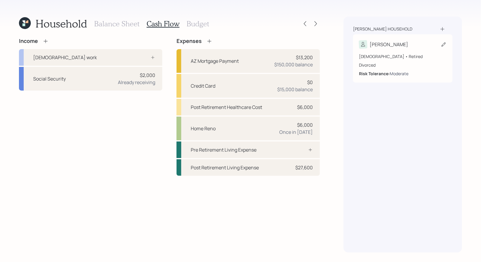
click at [400, 73] on div "Moderate" at bounding box center [399, 73] width 19 height 6
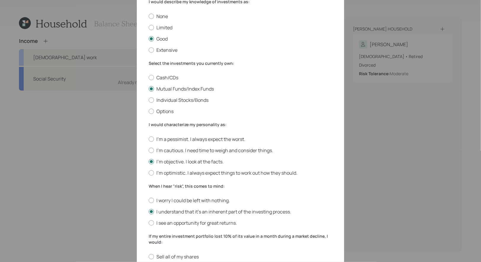
scroll to position [45, 0]
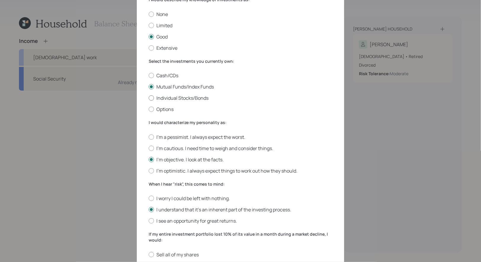
click at [153, 97] on div at bounding box center [151, 97] width 5 height 5
click at [149, 98] on input "Individual Stocks/Bonds" at bounding box center [148, 98] width 0 height 0
radio input "true"
click at [152, 221] on div at bounding box center [151, 220] width 5 height 5
click at [149, 221] on input "I see an opportunity for great returns." at bounding box center [148, 221] width 0 height 0
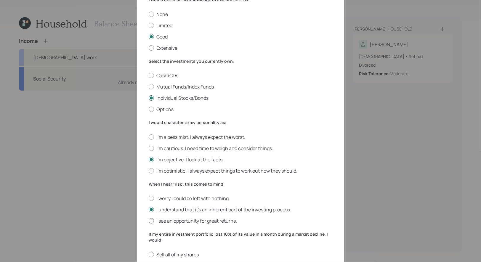
radio input "true"
click at [151, 171] on div at bounding box center [151, 170] width 5 height 5
click at [149, 171] on input "I'm optimistic. I always expect things to work out how they should." at bounding box center [148, 171] width 0 height 0
radio input "true"
click at [150, 159] on div at bounding box center [151, 159] width 5 height 5
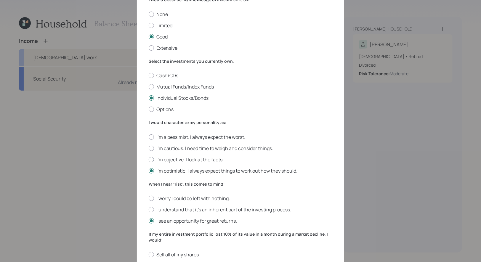
click at [149, 159] on input "I'm objective. I look at the facts." at bounding box center [148, 159] width 0 height 0
radio input "true"
click at [152, 210] on div at bounding box center [151, 209] width 5 height 5
click at [149, 210] on input "I understand that it’s an inherent part of the investing process." at bounding box center [148, 210] width 0 height 0
radio input "true"
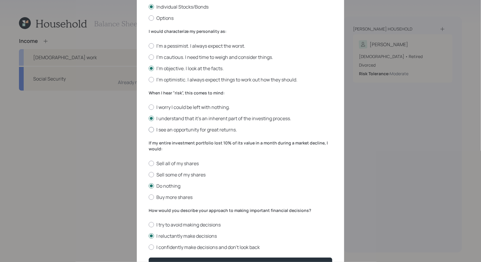
scroll to position [173, 0]
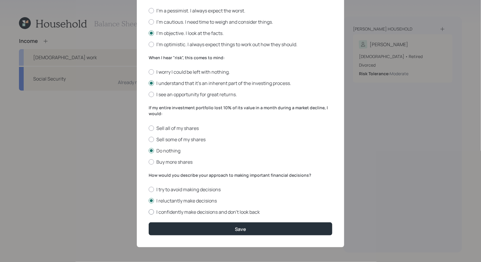
click at [151, 211] on div at bounding box center [151, 211] width 5 height 5
click at [149, 212] on input "I confidently make decisions and don’t look back" at bounding box center [148, 212] width 0 height 0
radio input "true"
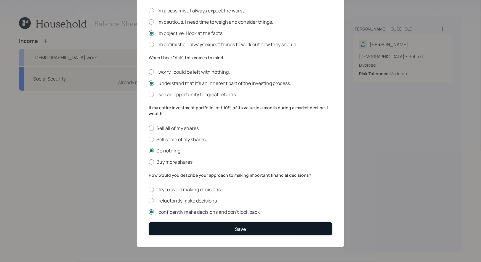
click at [161, 229] on button "Save" at bounding box center [241, 228] width 184 height 13
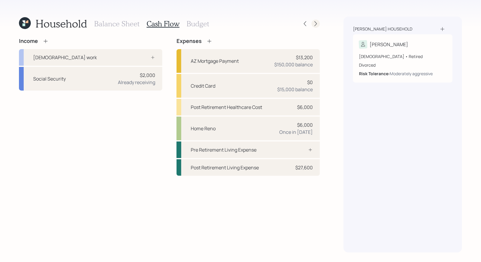
click at [316, 23] on icon at bounding box center [315, 23] width 2 height 5
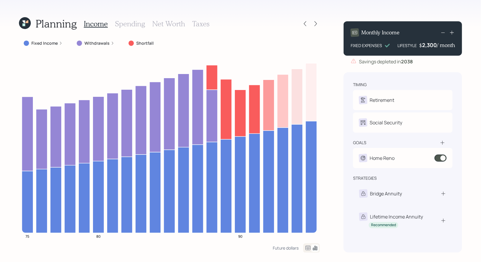
click at [316, 23] on icon at bounding box center [315, 23] width 2 height 5
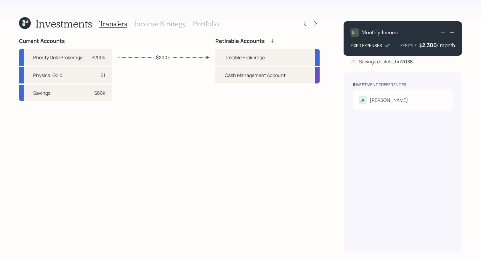
click at [24, 23] on icon at bounding box center [25, 23] width 12 height 12
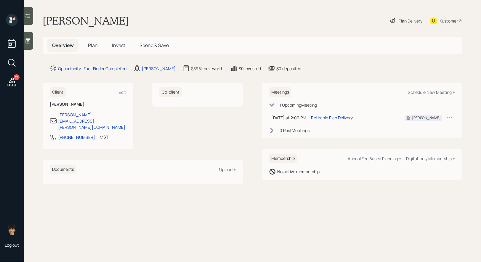
click at [118, 46] on span "Invest" at bounding box center [118, 45] width 13 height 7
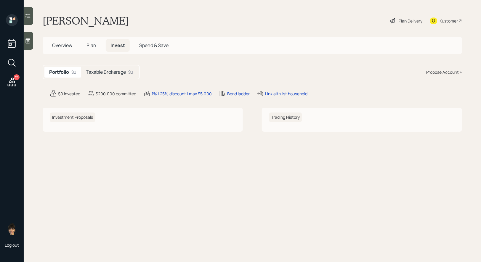
click at [105, 67] on div "Taxable Brokerage $0" at bounding box center [109, 72] width 57 height 11
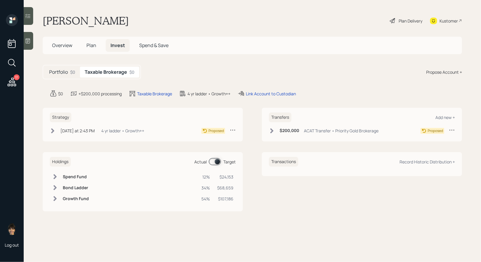
click at [52, 129] on icon at bounding box center [52, 130] width 3 height 5
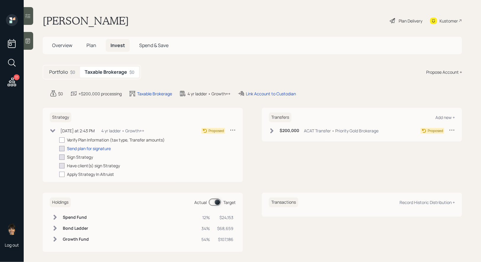
click at [231, 129] on icon at bounding box center [233, 130] width 6 height 6
click at [207, 147] on div "Cancel Strategy" at bounding box center [214, 147] width 43 height 6
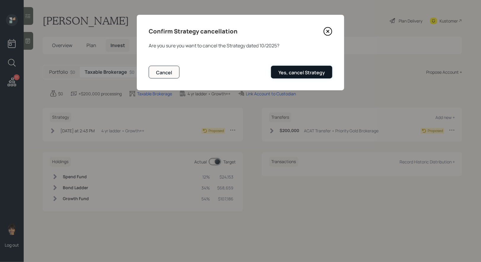
click at [304, 74] on div "Yes, cancel Strategy" at bounding box center [301, 72] width 46 height 7
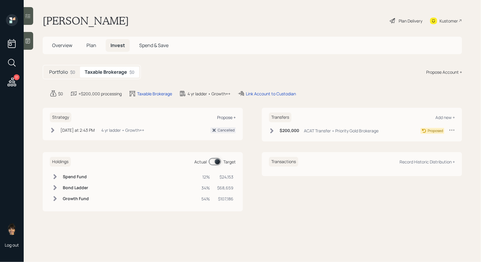
click at [228, 117] on div "Propose +" at bounding box center [226, 118] width 19 height 6
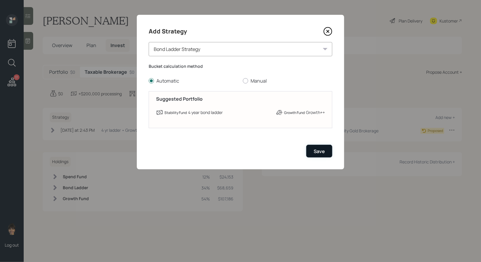
click at [318, 150] on div "Save" at bounding box center [319, 151] width 11 height 7
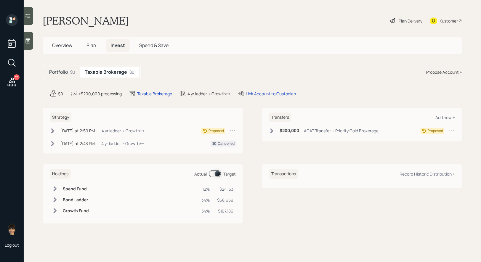
click at [52, 131] on icon at bounding box center [52, 130] width 3 height 5
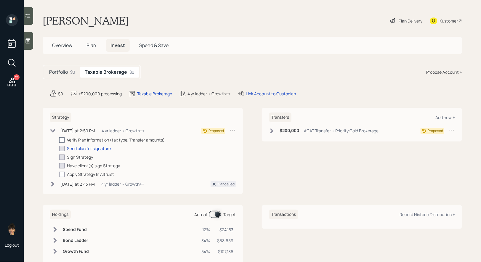
click at [63, 139] on div at bounding box center [61, 139] width 5 height 5
click at [59, 140] on input "checkbox" at bounding box center [59, 140] width 0 height 0
checkbox input "true"
click at [393, 20] on icon at bounding box center [392, 20] width 7 height 7
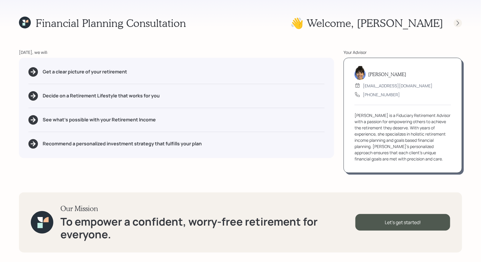
click at [457, 23] on icon at bounding box center [458, 23] width 6 height 6
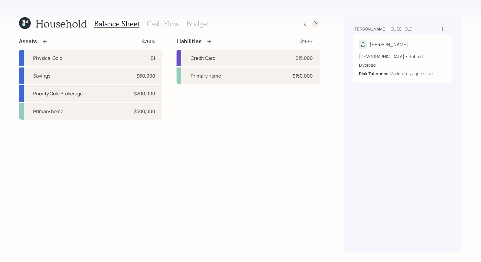
click at [315, 23] on icon at bounding box center [316, 24] width 6 height 6
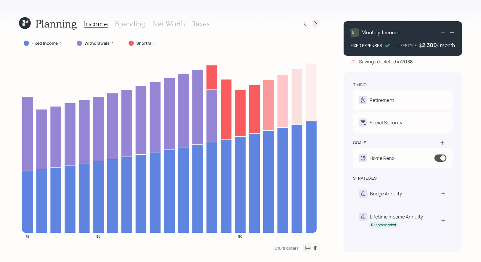
click at [320, 24] on div at bounding box center [315, 24] width 8 height 8
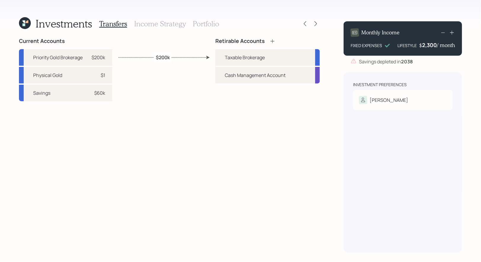
click at [199, 23] on h3 "Portfolio" at bounding box center [206, 24] width 26 height 9
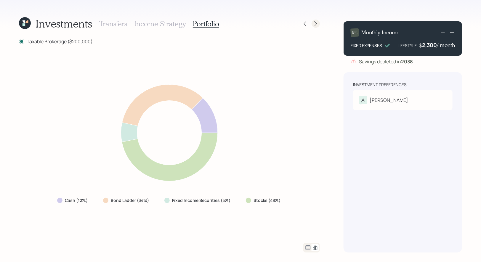
click at [314, 22] on icon at bounding box center [316, 24] width 6 height 6
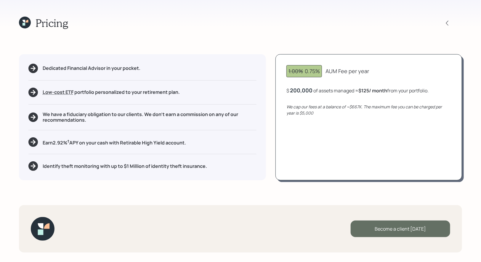
click at [379, 232] on div "Become a client [DATE]" at bounding box center [400, 229] width 99 height 17
click at [391, 230] on div "Go to Altruist" at bounding box center [400, 229] width 99 height 17
click at [24, 24] on icon at bounding box center [24, 24] width 3 height 3
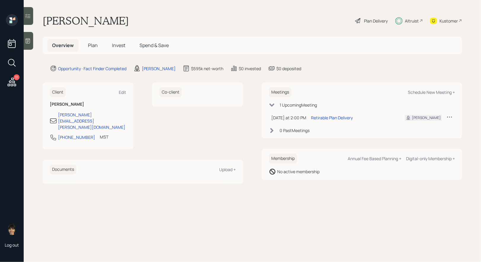
click at [93, 46] on span "Plan" at bounding box center [93, 45] width 10 height 7
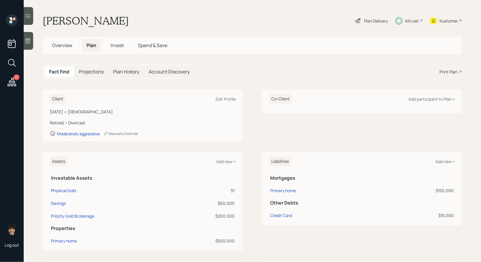
click at [118, 46] on span "Invest" at bounding box center [116, 45] width 13 height 7
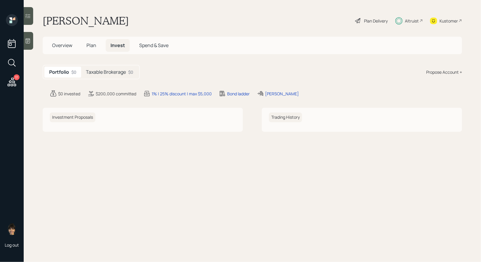
click at [101, 73] on h5 "Taxable Brokerage" at bounding box center [106, 72] width 40 height 6
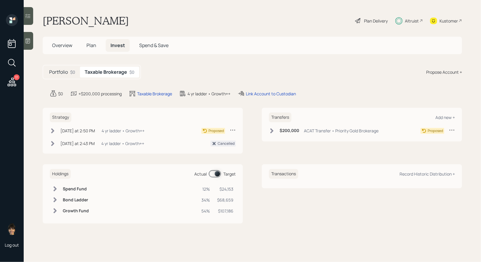
click at [54, 129] on icon at bounding box center [52, 130] width 3 height 5
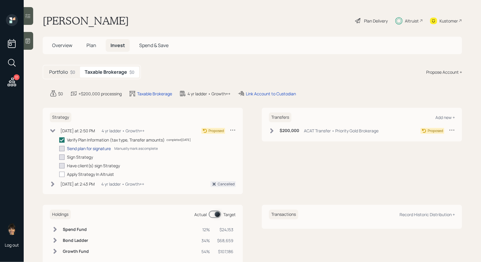
click at [72, 148] on div "Send plan for signature" at bounding box center [89, 148] width 44 height 6
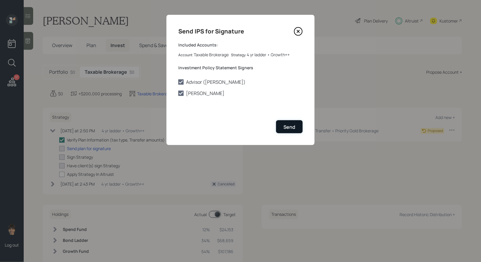
click at [288, 128] on div "Send" at bounding box center [289, 127] width 12 height 7
checkbox input "true"
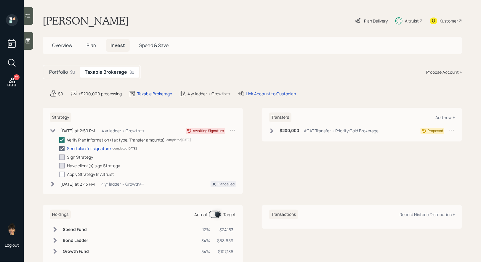
click at [270, 130] on icon at bounding box center [272, 131] width 6 height 6
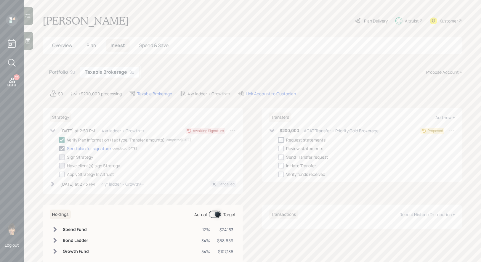
click at [281, 139] on div at bounding box center [280, 139] width 5 height 5
click at [278, 140] on input "checkbox" at bounding box center [278, 140] width 0 height 0
checkbox input "true"
click at [58, 46] on span "Overview" at bounding box center [62, 45] width 20 height 7
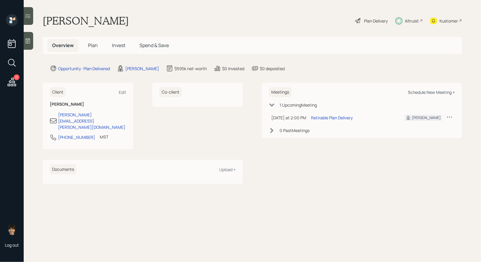
click at [430, 93] on div "Schedule New Meeting +" at bounding box center [431, 92] width 47 height 6
select select "8b79112e-3cfb-44f9-89e7-15267fe946c1"
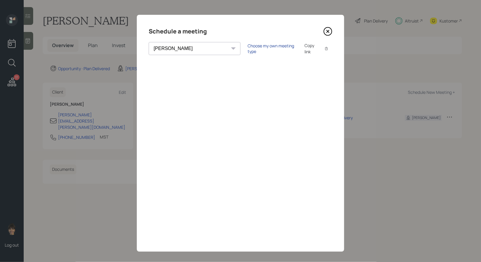
click at [248, 46] on div "Choose my own meeting type" at bounding box center [273, 48] width 50 height 11
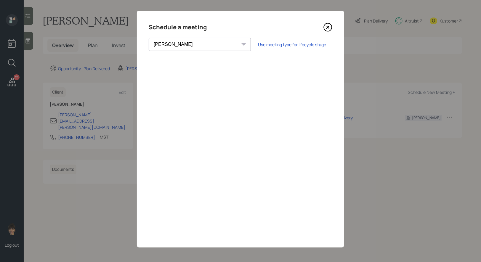
scroll to position [4, 0]
click at [145, 161] on div "Schedule a meeting [PERSON_NAME] [PERSON_NAME] [PERSON_NAME] [PERSON_NAME] [PER…" at bounding box center [240, 129] width 207 height 237
click at [335, 153] on div "Schedule a meeting [PERSON_NAME] [PERSON_NAME] [PERSON_NAME] [PERSON_NAME] [PER…" at bounding box center [240, 129] width 207 height 237
click at [335, 187] on div "Schedule a meeting [PERSON_NAME] [PERSON_NAME] [PERSON_NAME] [PERSON_NAME] [PER…" at bounding box center [240, 129] width 207 height 237
click at [329, 27] on icon at bounding box center [327, 27] width 9 height 9
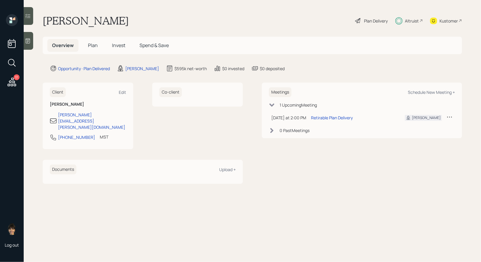
click at [121, 43] on span "Invest" at bounding box center [118, 45] width 13 height 7
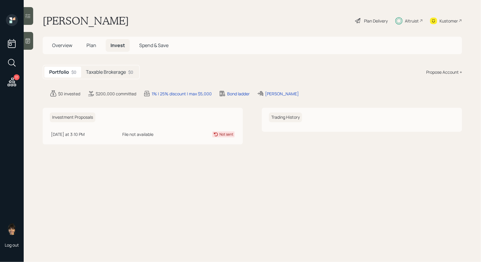
click at [112, 72] on h5 "Taxable Brokerage" at bounding box center [106, 72] width 40 height 6
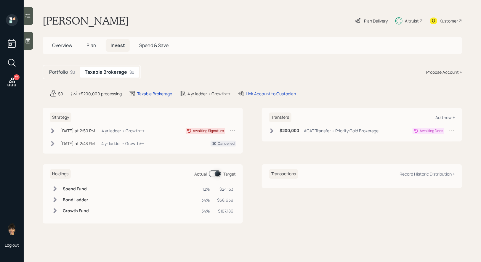
click at [271, 130] on icon at bounding box center [272, 131] width 6 height 6
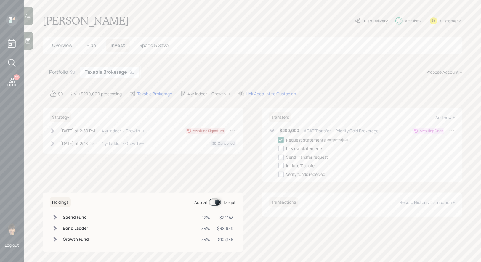
click at [56, 129] on div "[DATE] at 2:50 PM [DATE] 2:50 PM EDT 4 yr ladder • Growth++" at bounding box center [97, 130] width 95 height 7
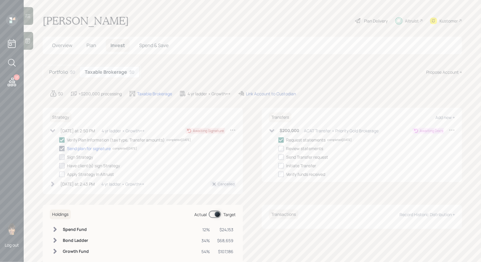
click at [251, 92] on div "Link Account to Custodian" at bounding box center [271, 94] width 50 height 6
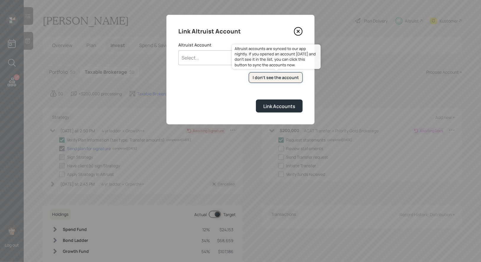
click at [267, 78] on div "I don't see the account" at bounding box center [276, 78] width 46 height 6
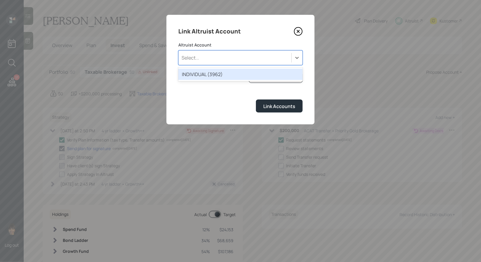
click at [214, 60] on div "Select..." at bounding box center [235, 58] width 113 height 10
click at [214, 73] on div "INDIVIDUAL (3962)" at bounding box center [240, 74] width 124 height 11
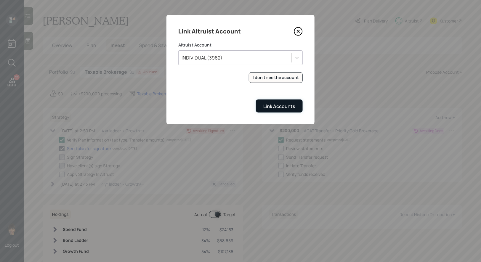
click at [280, 105] on div "Link Accounts" at bounding box center [279, 106] width 32 height 7
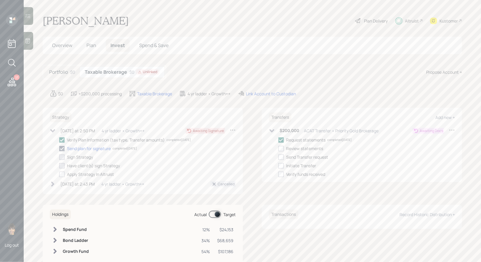
click at [92, 43] on span "Plan" at bounding box center [91, 45] width 10 height 7
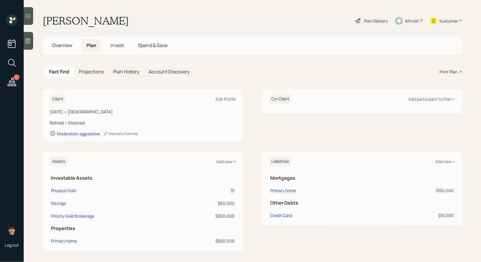
click at [447, 70] on div "Print Plan" at bounding box center [448, 72] width 18 height 6
